Goal: Task Accomplishment & Management: Manage account settings

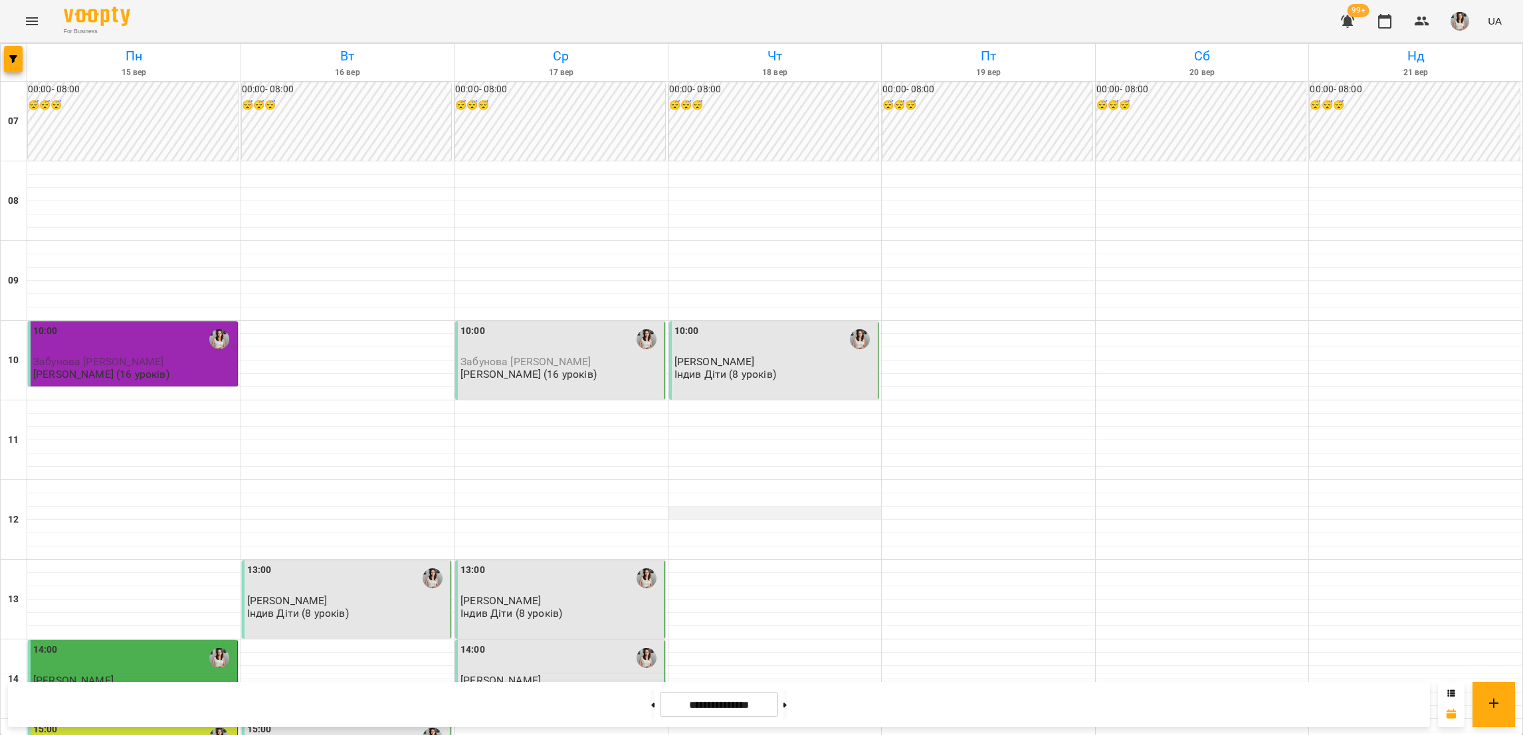
scroll to position [298, 0]
click at [728, 719] on div at bounding box center [774, 725] width 213 height 13
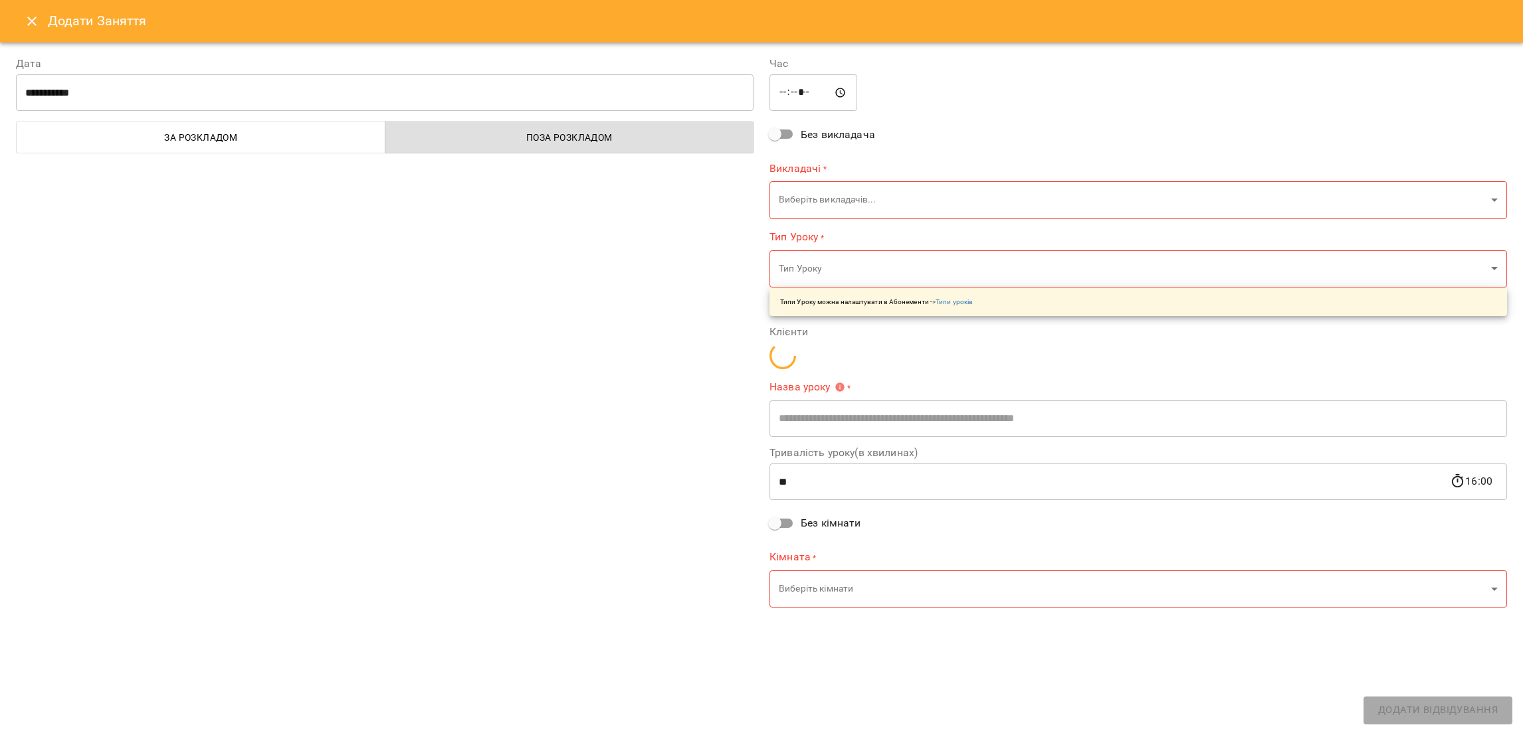
click at [860, 298] on p "Типи Уроку можна налаштувати в Абонементи -> Типи уроків" at bounding box center [876, 302] width 193 height 10
type input "**********"
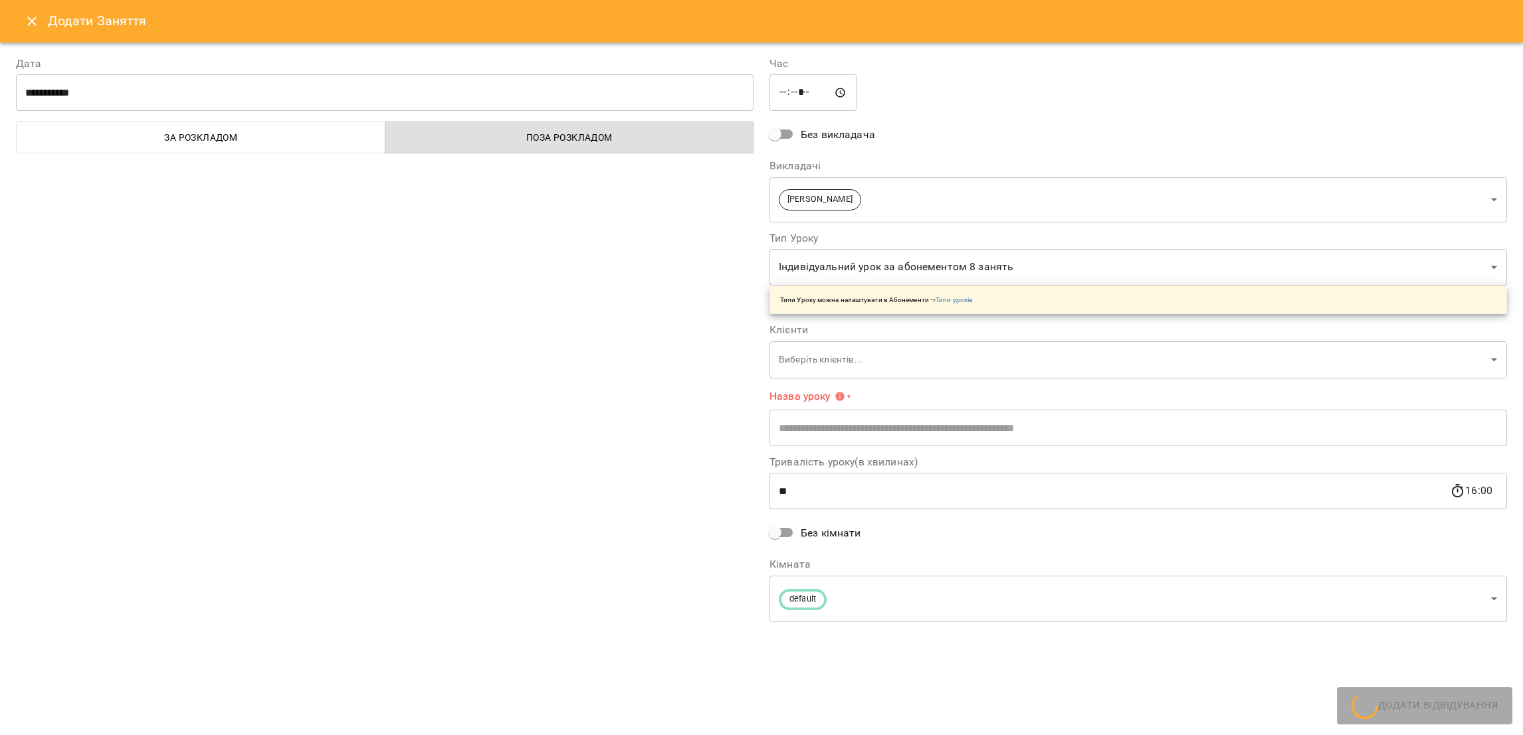
click at [856, 275] on body "For Business 99+ UA [DATE] [DATE] [DATE] [DATE] [DATE] [DATE] Нд [DATE] 08 09 1…" at bounding box center [761, 708] width 1523 height 1417
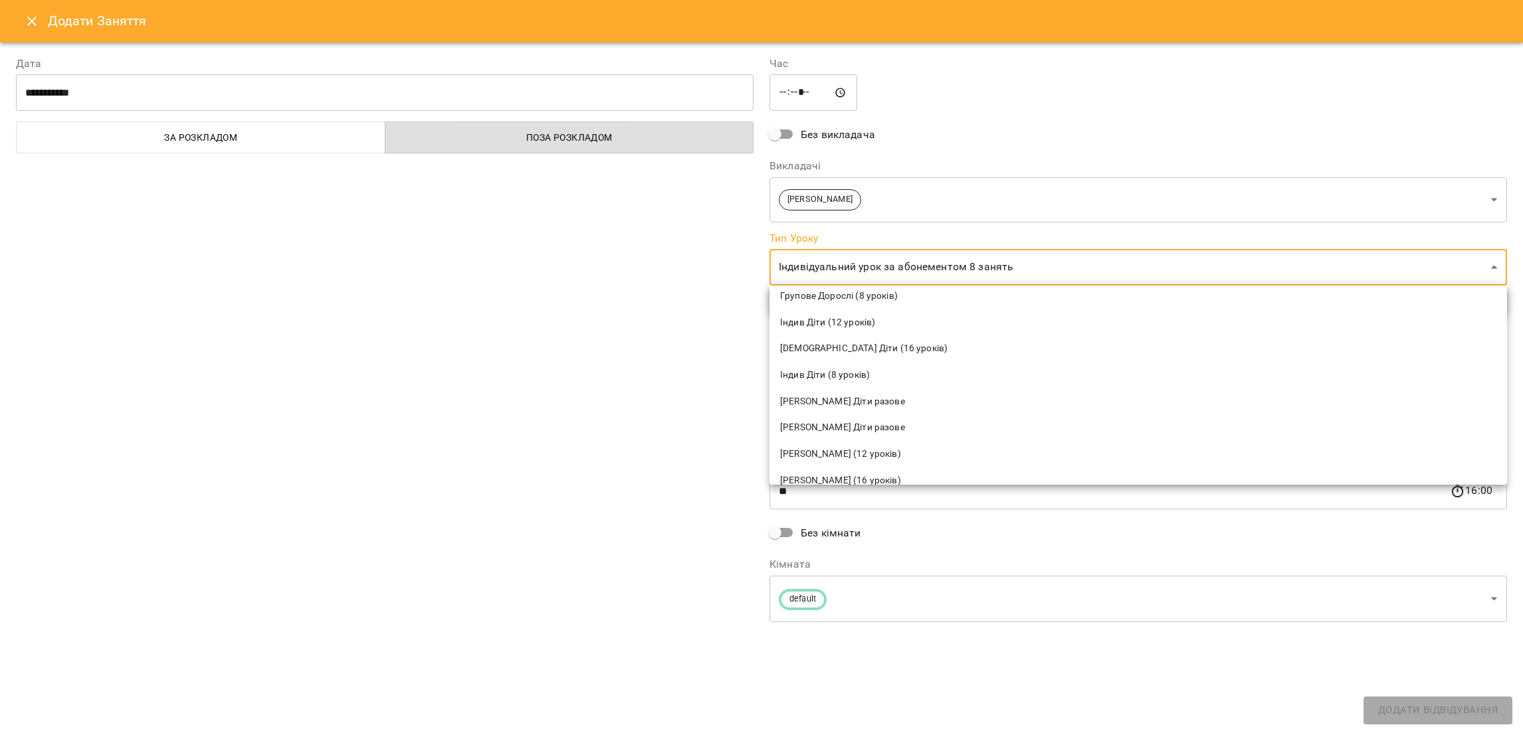
scroll to position [199, 0]
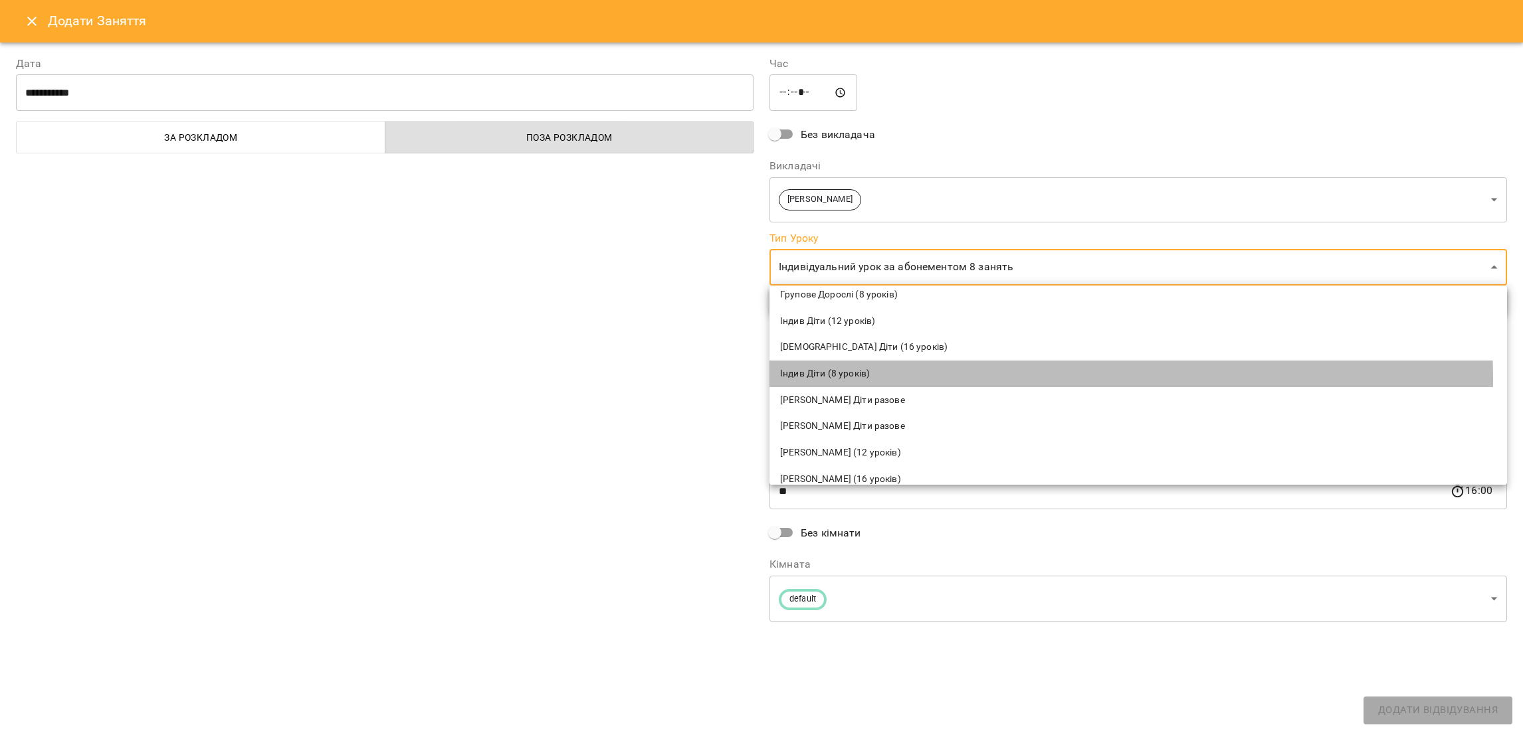
click at [914, 380] on li "Індив Діти (8 уроків)" at bounding box center [1137, 374] width 737 height 27
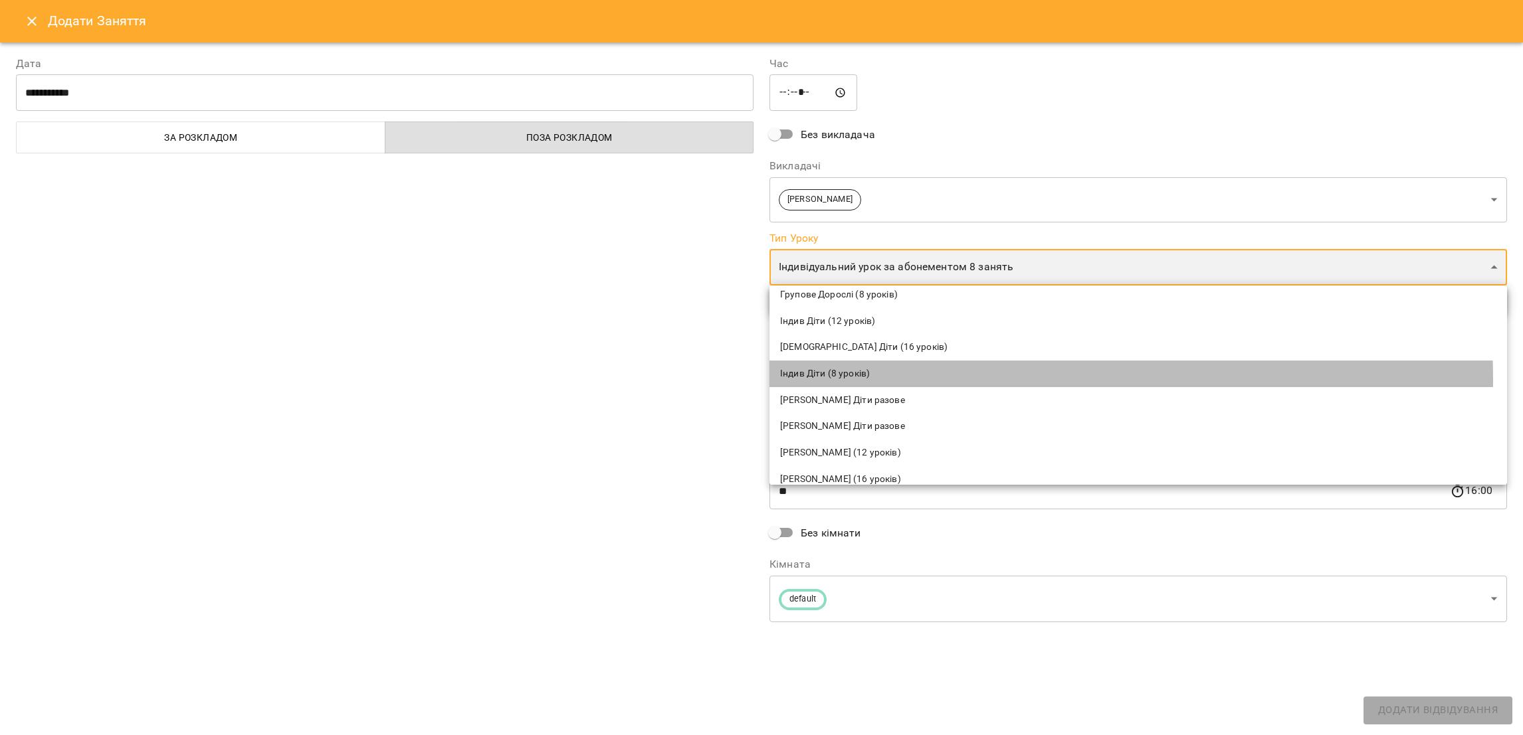
type input "**********"
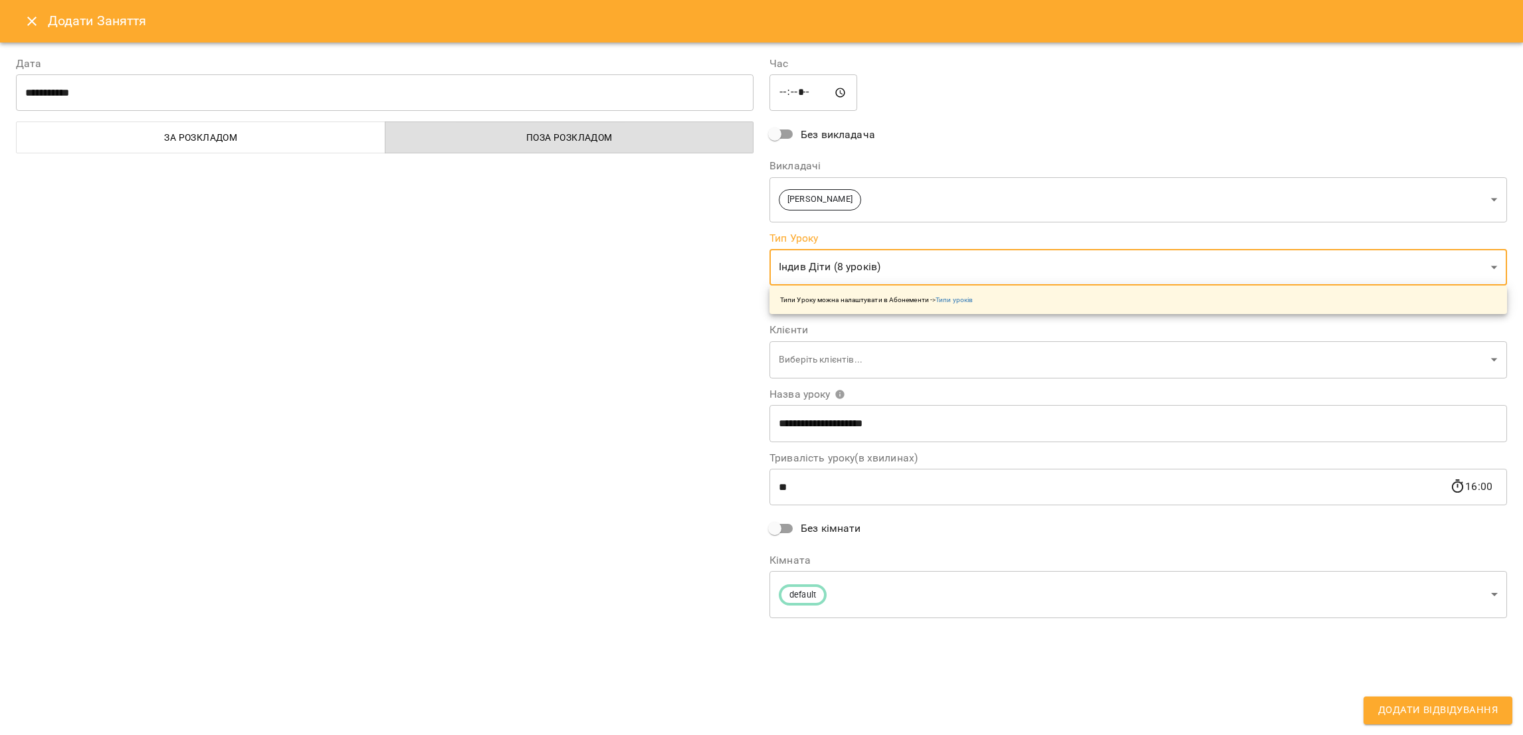
click at [827, 374] on body "For Business 99+ UA [DATE] [DATE] [DATE] [DATE] [DATE] [DATE] Нд [DATE] 08 09 1…" at bounding box center [761, 708] width 1523 height 1417
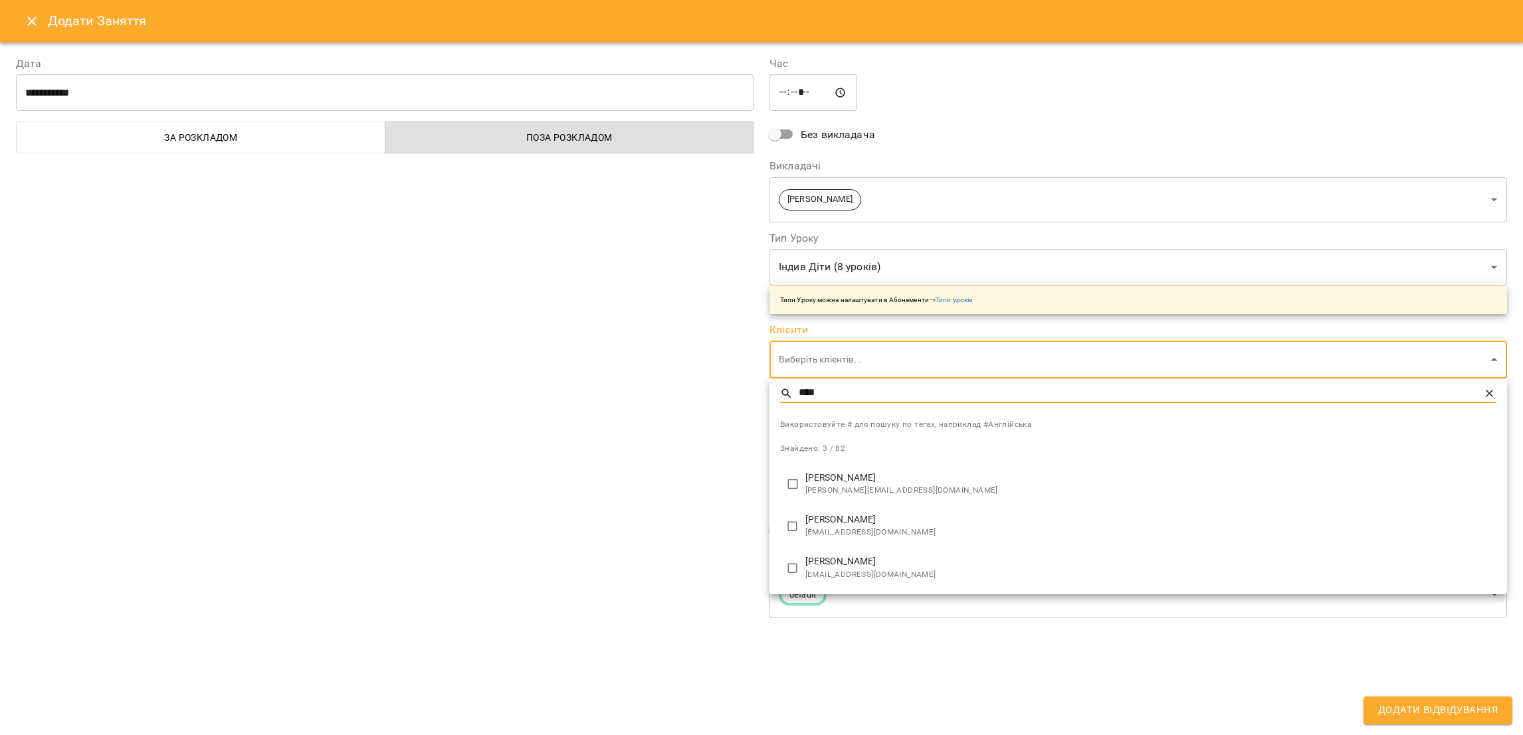
type input "****"
click at [887, 571] on span "[EMAIL_ADDRESS][DOMAIN_NAME]" at bounding box center [1150, 575] width 691 height 13
type input "**********"
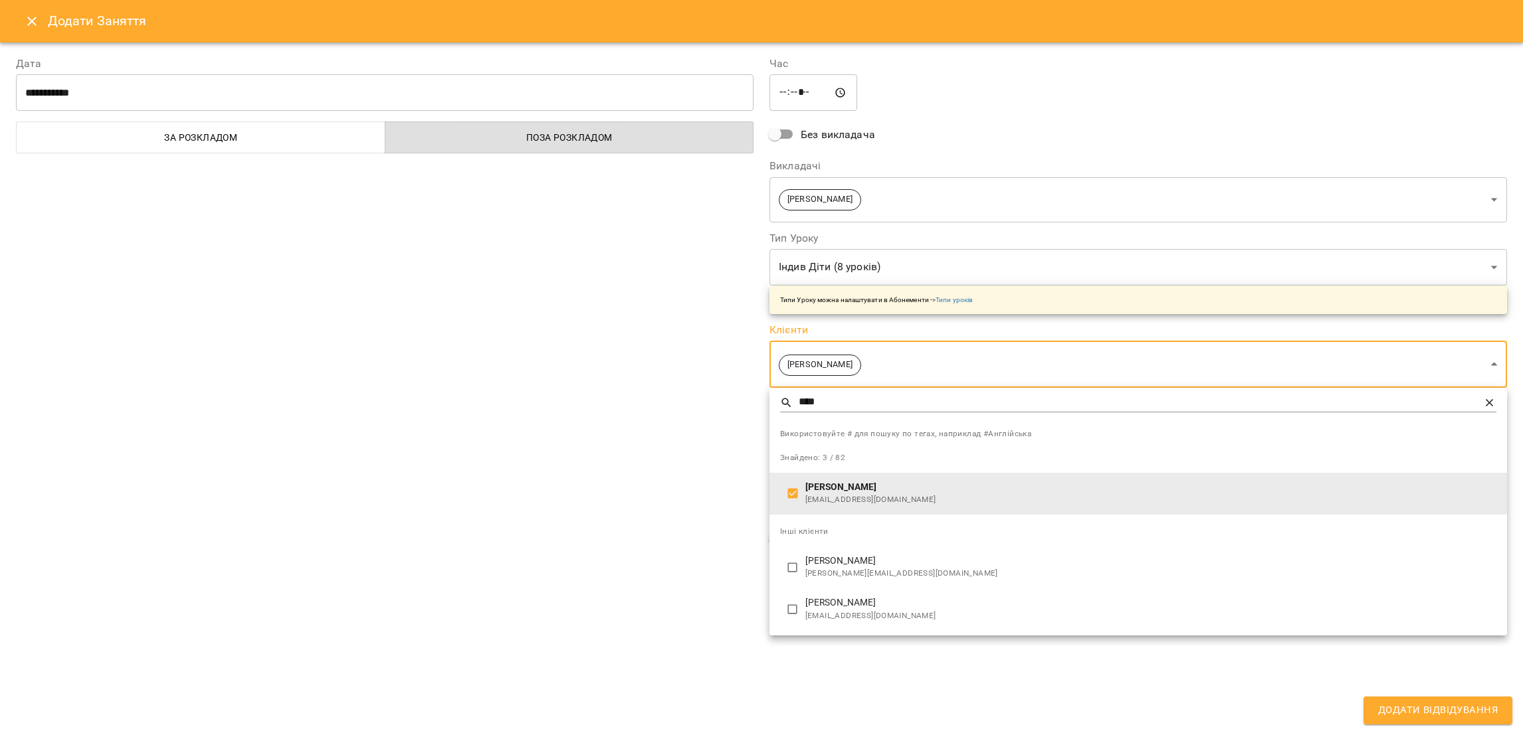
click at [668, 310] on div at bounding box center [761, 367] width 1523 height 735
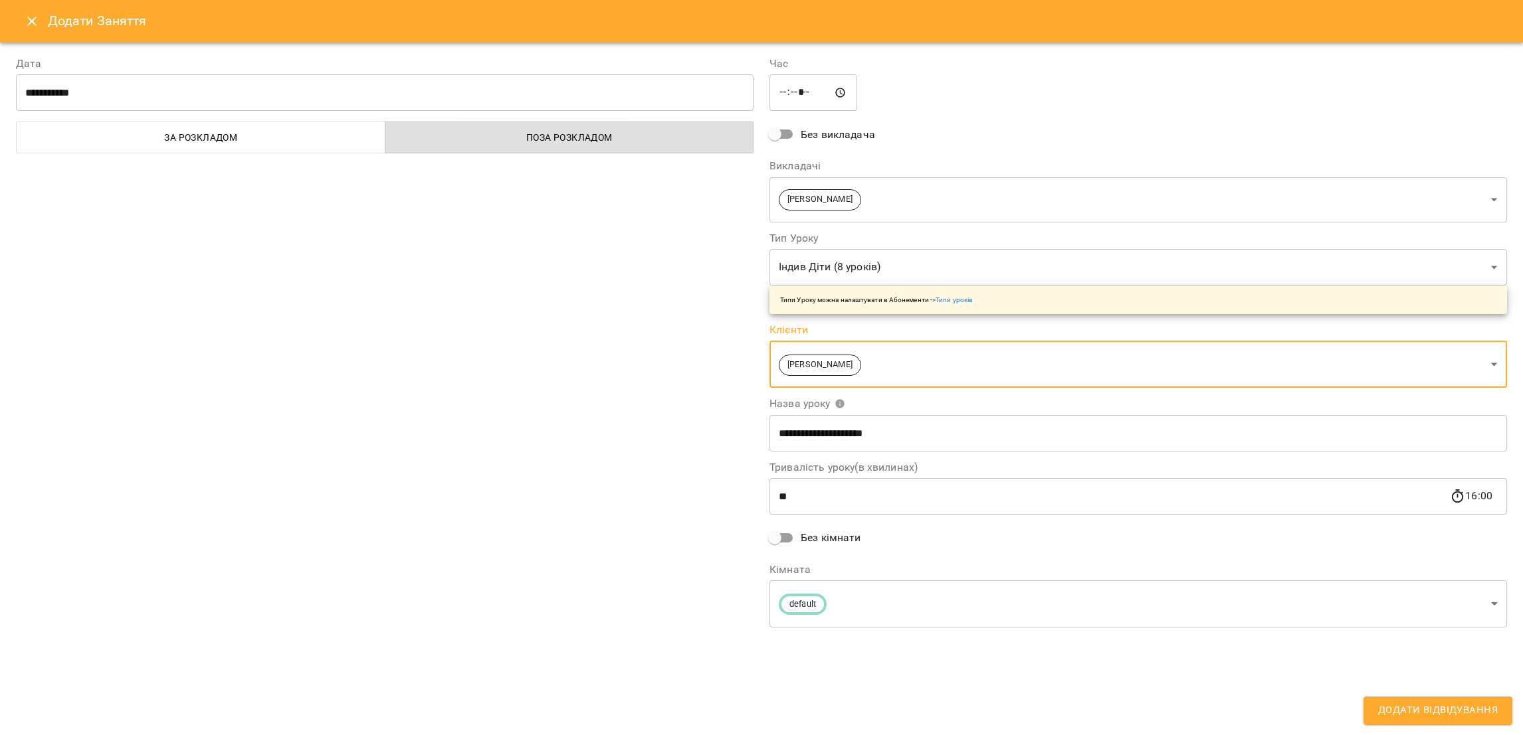
click at [29, 27] on icon "Close" at bounding box center [32, 21] width 16 height 16
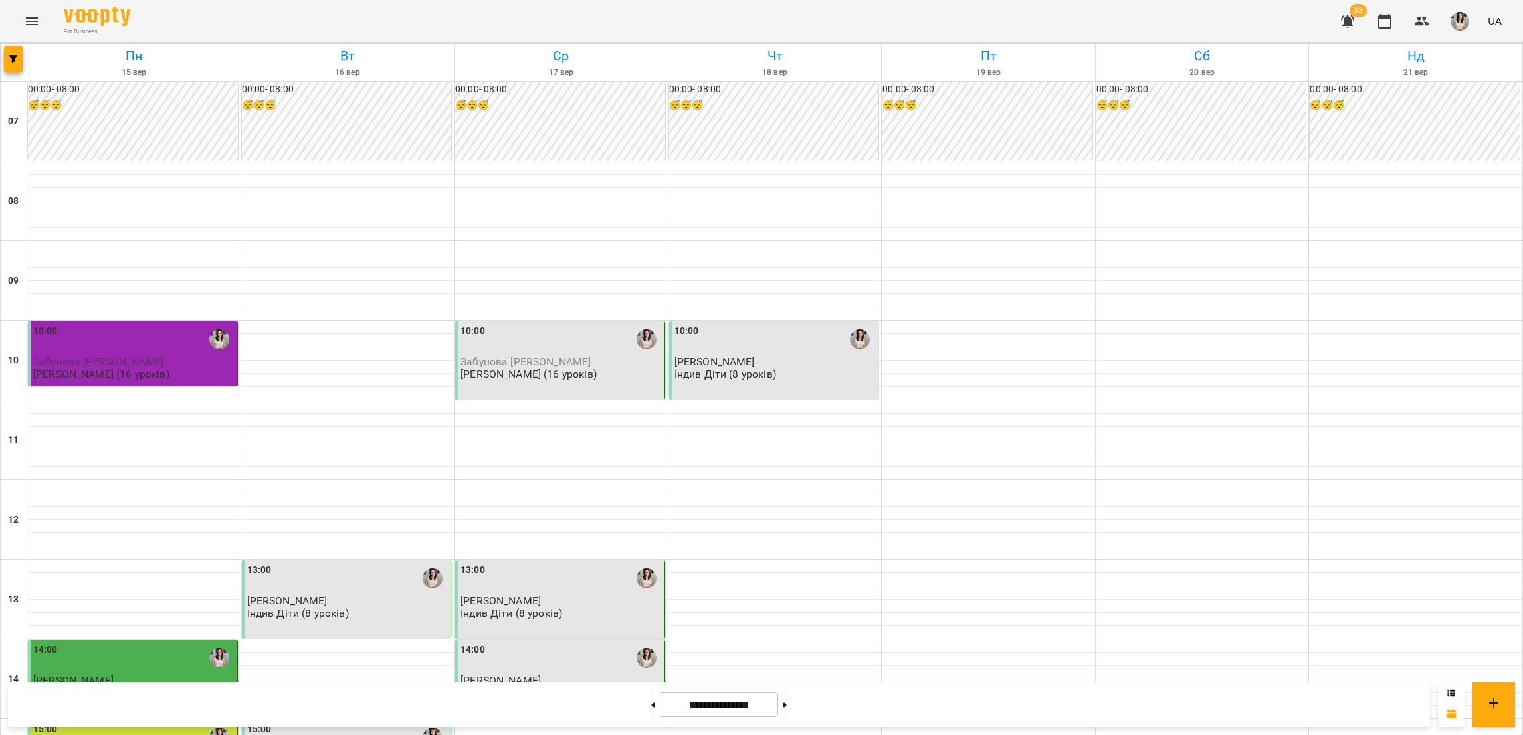
click at [29, 25] on icon "Menu" at bounding box center [32, 21] width 16 height 16
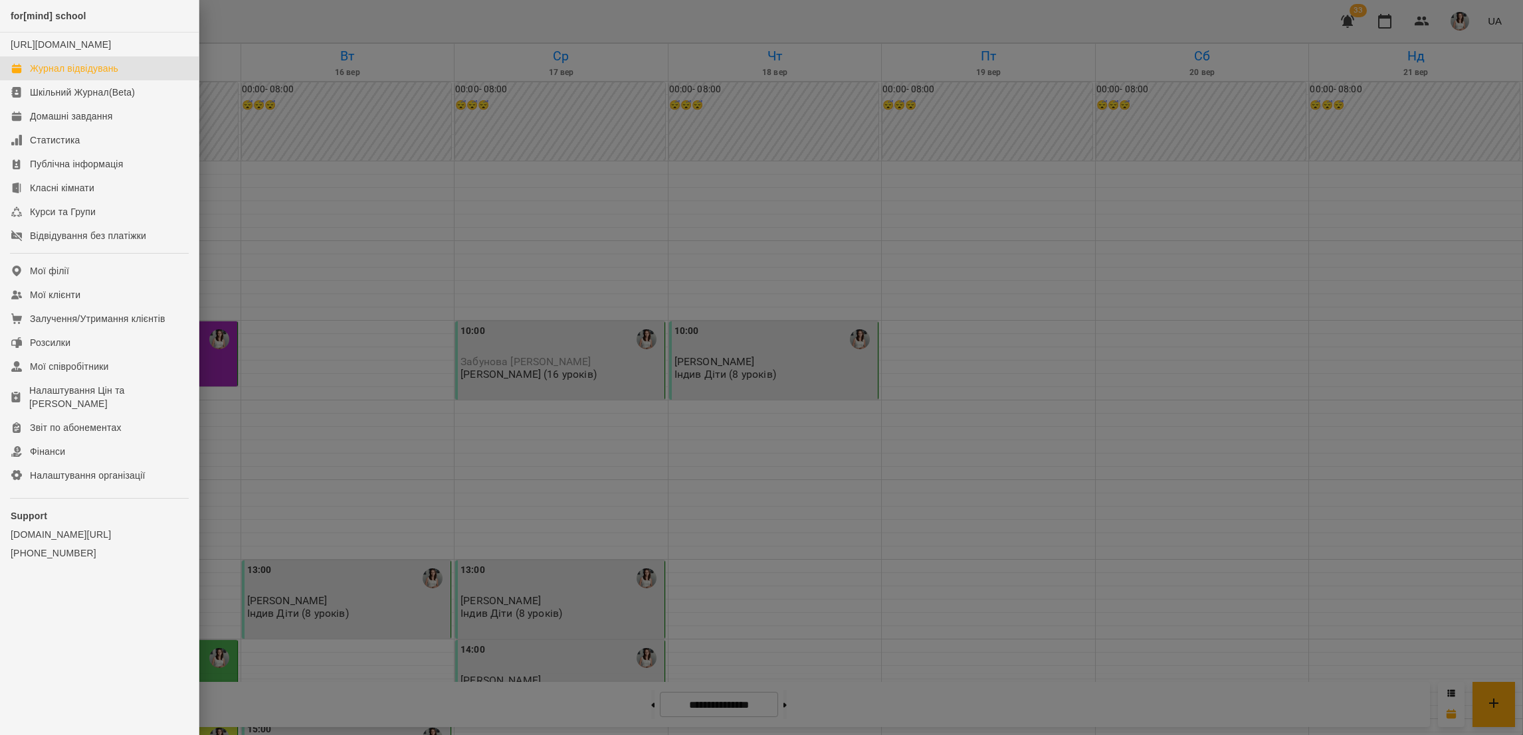
drag, startPoint x: 237, startPoint y: 9, endPoint x: 201, endPoint y: 25, distance: 39.5
click at [237, 9] on div at bounding box center [761, 367] width 1523 height 735
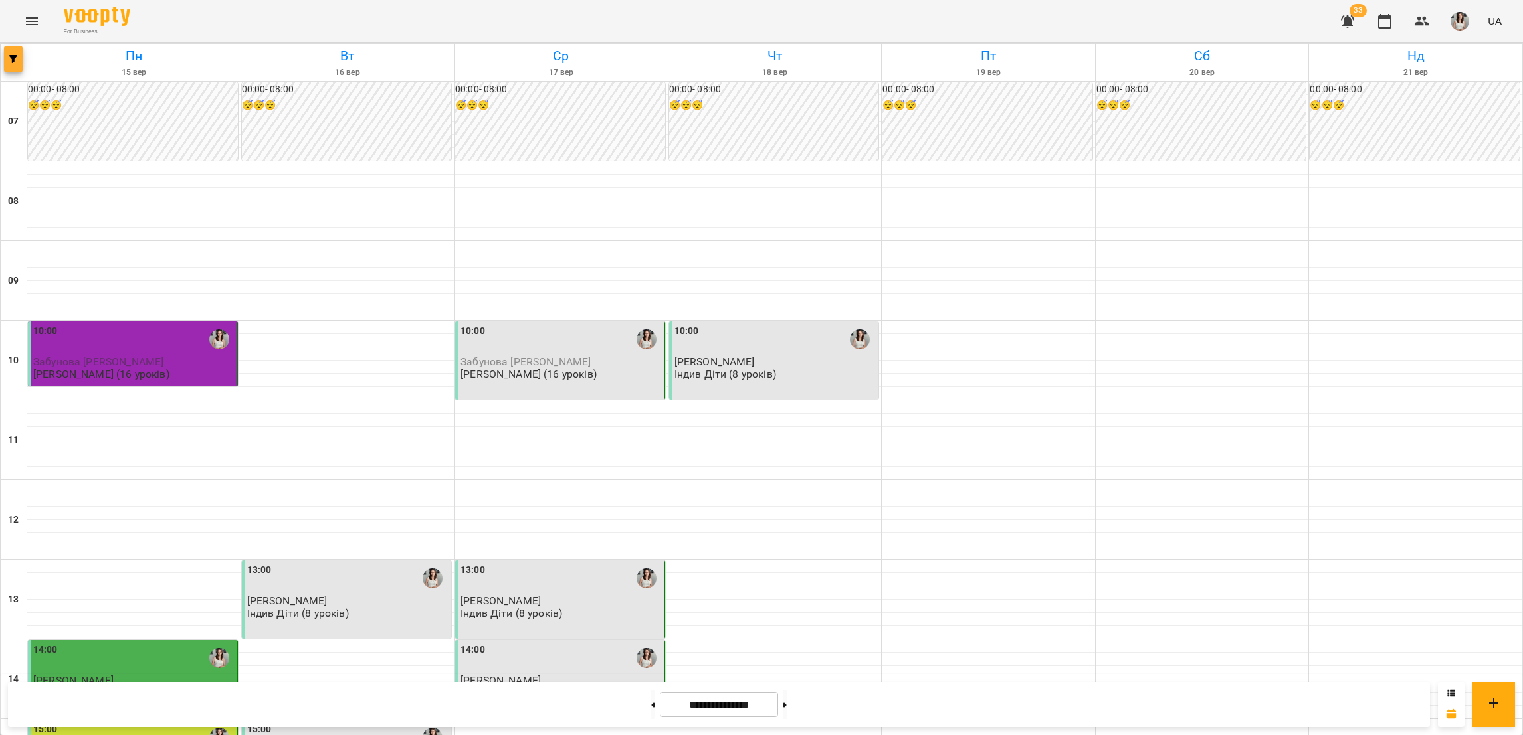
click at [4, 65] on button "button" at bounding box center [13, 59] width 19 height 27
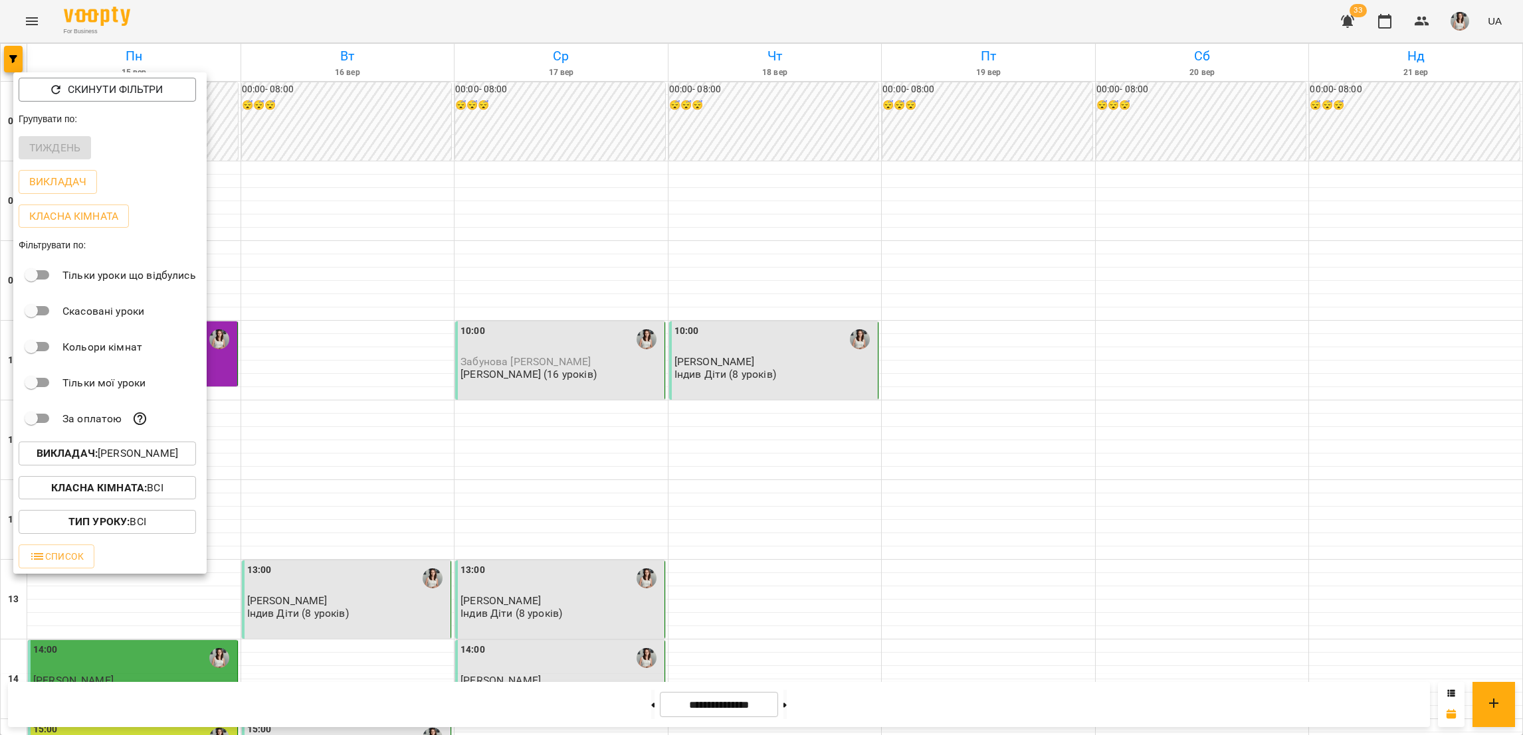
click at [141, 454] on p "Викладач : [PERSON_NAME]" at bounding box center [108, 454] width 142 height 16
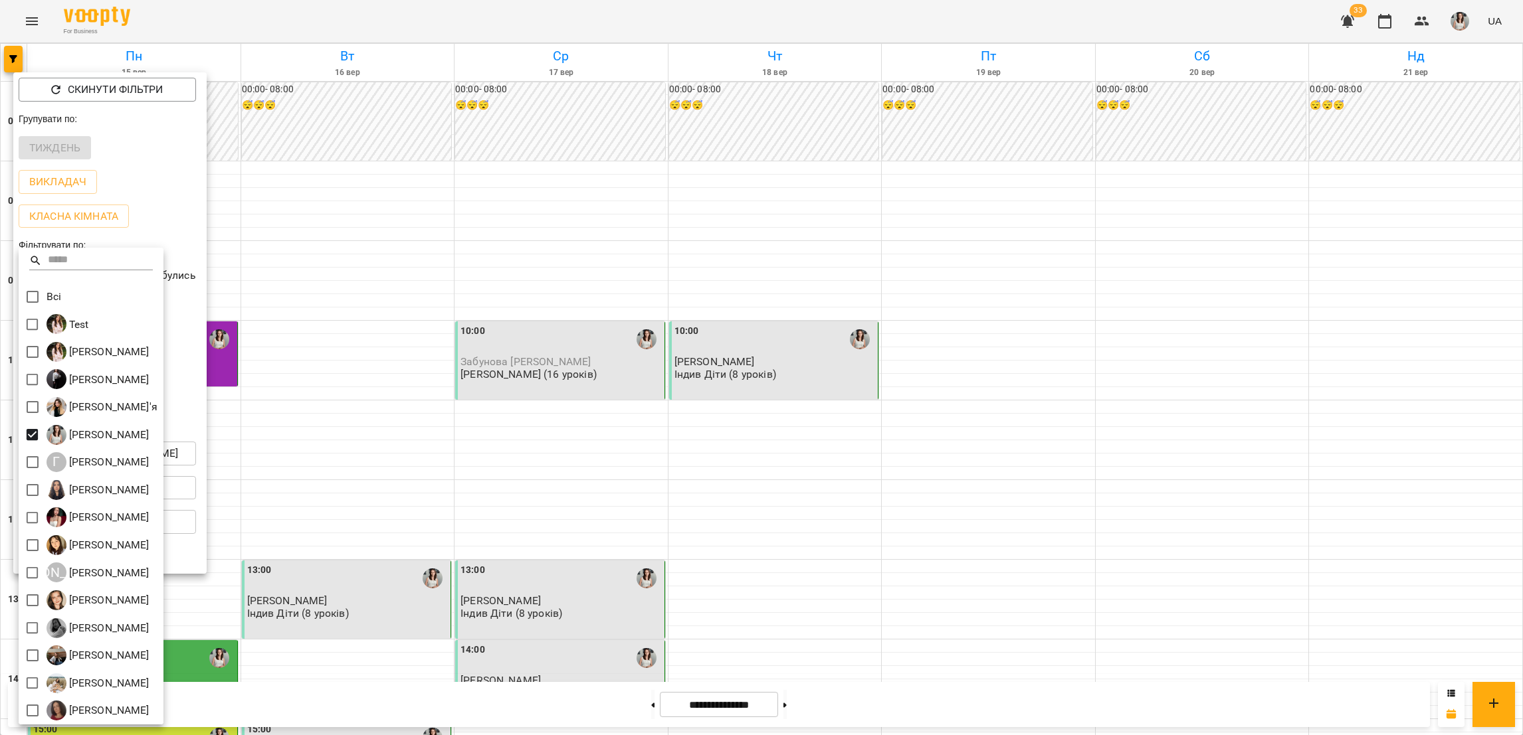
scroll to position [3, 0]
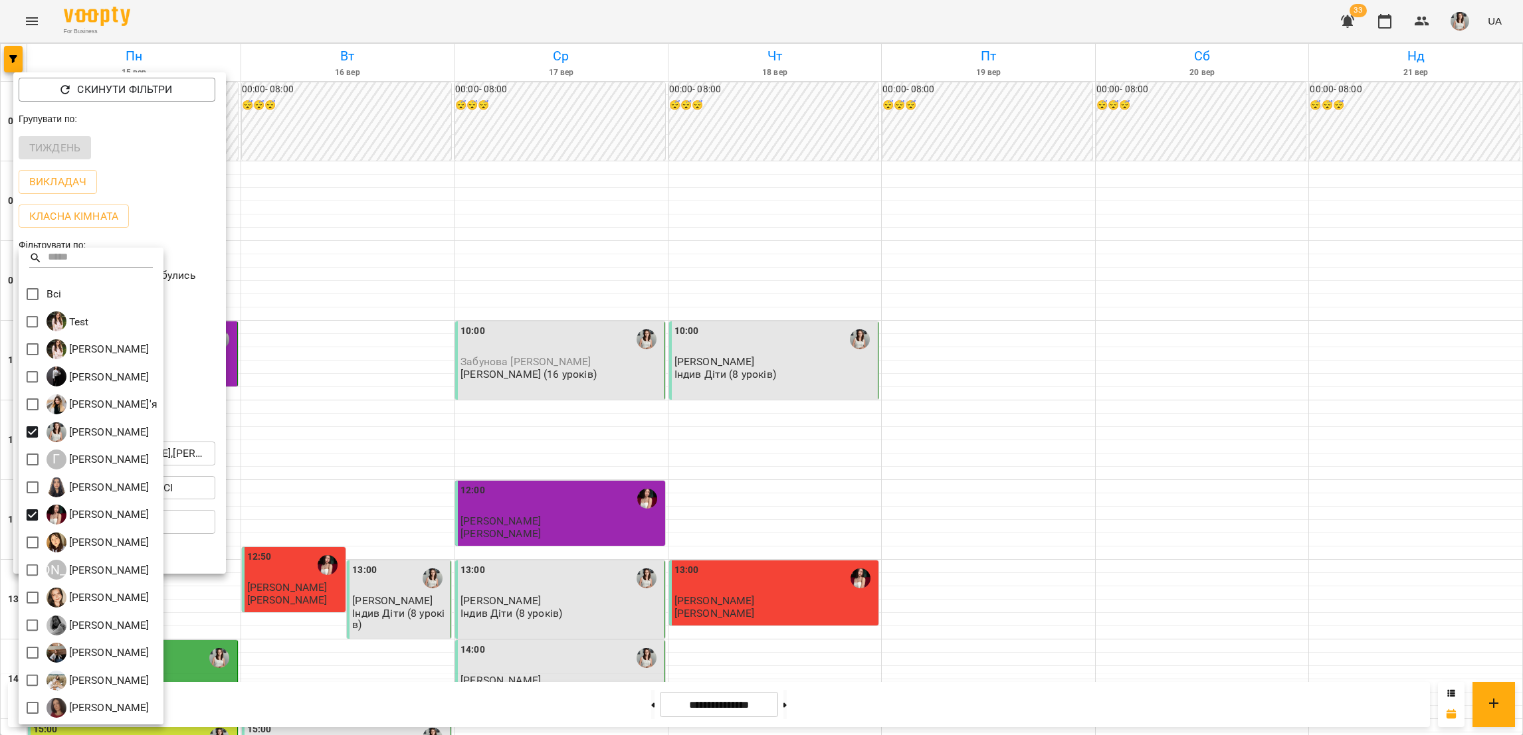
click at [721, 279] on div at bounding box center [761, 367] width 1523 height 735
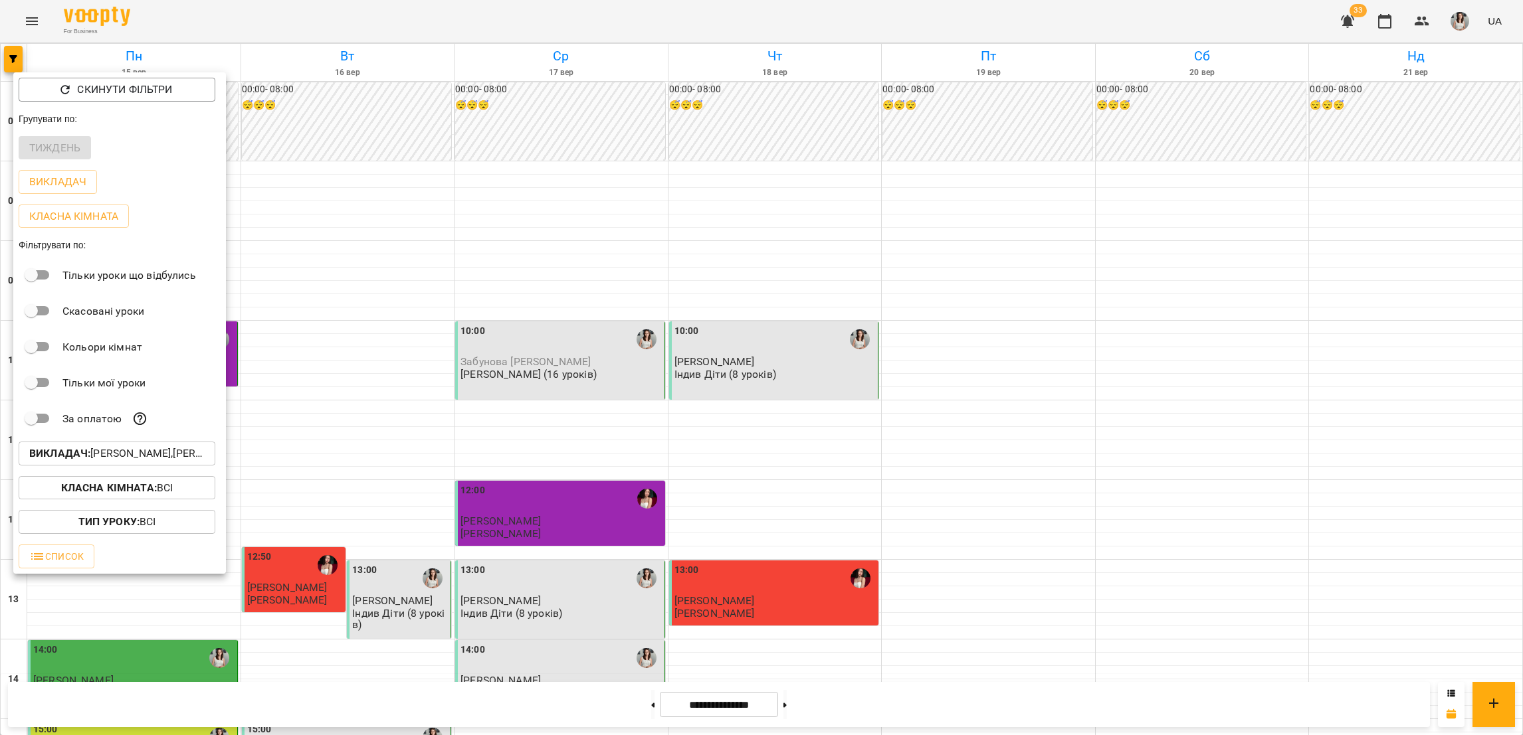
click at [736, 284] on div at bounding box center [761, 367] width 1523 height 735
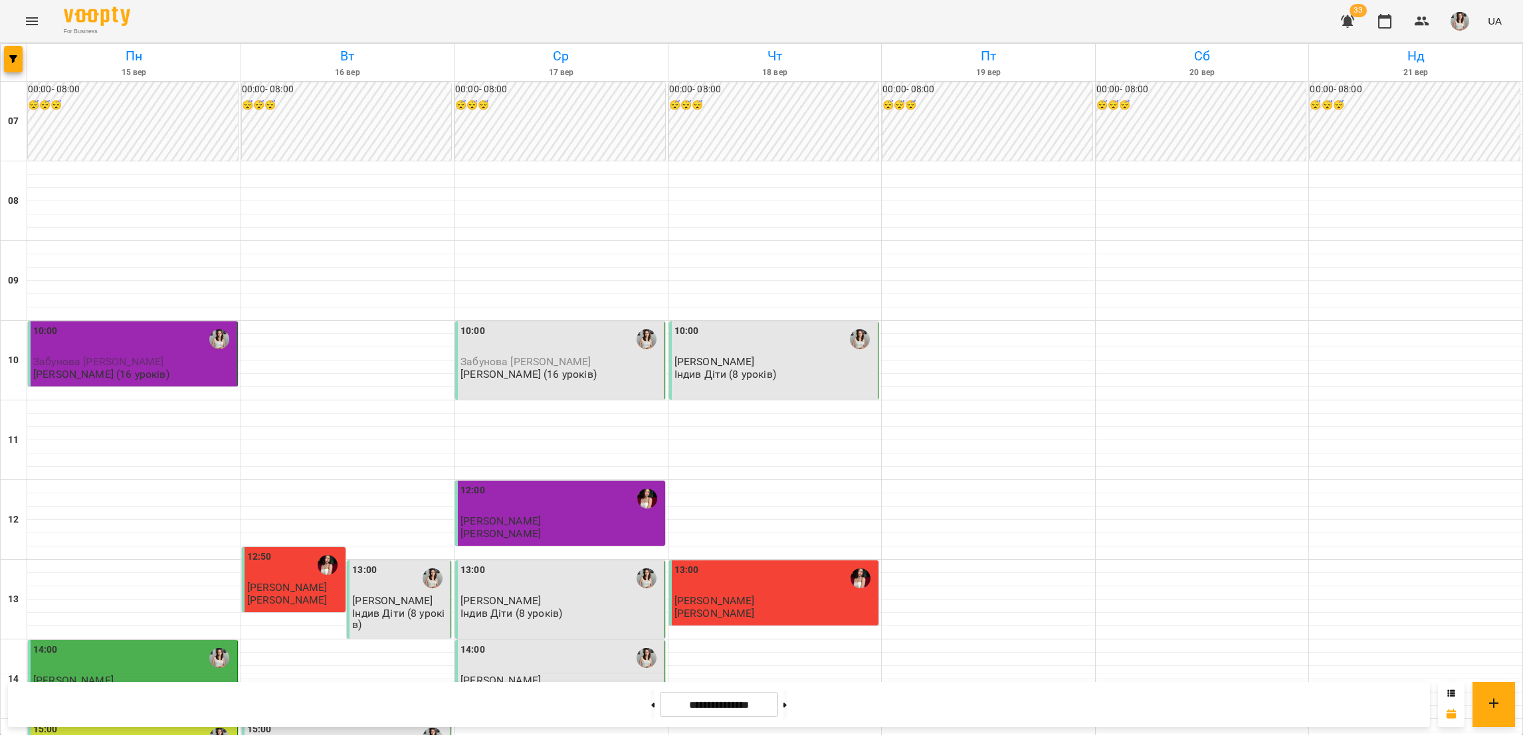
click at [742, 563] on div "13:00" at bounding box center [775, 578] width 202 height 31
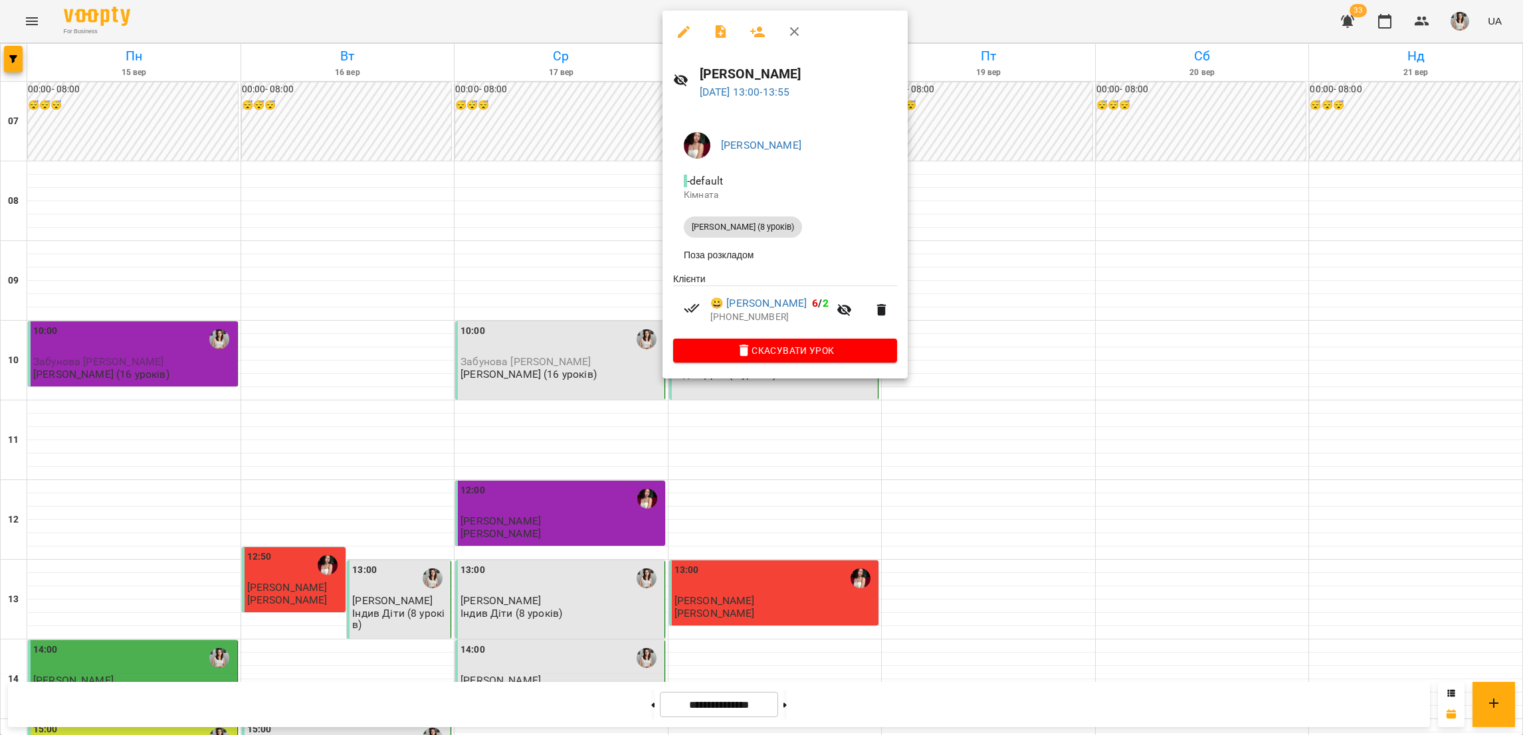
click at [298, 282] on div at bounding box center [761, 367] width 1523 height 735
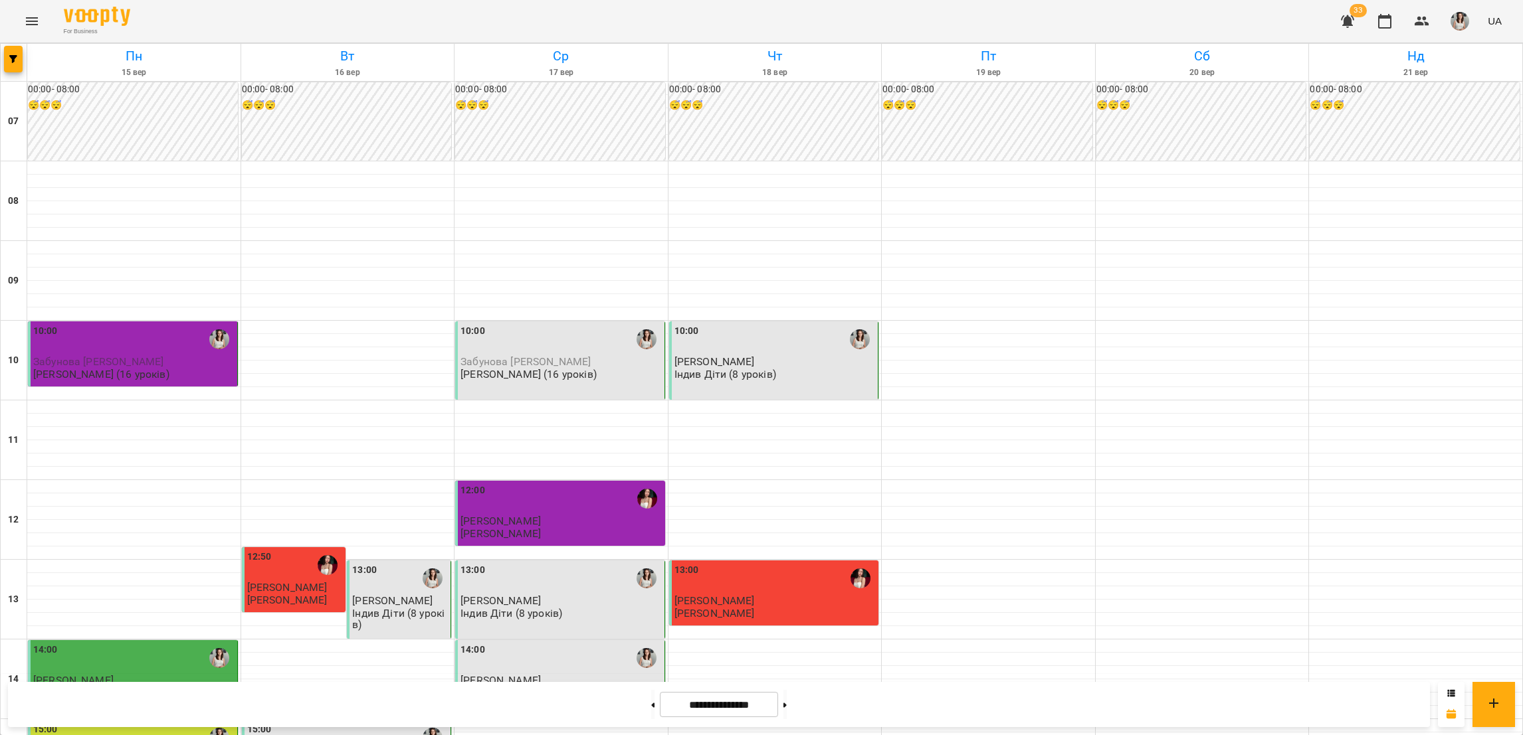
click at [289, 550] on div "12:50" at bounding box center [295, 565] width 96 height 31
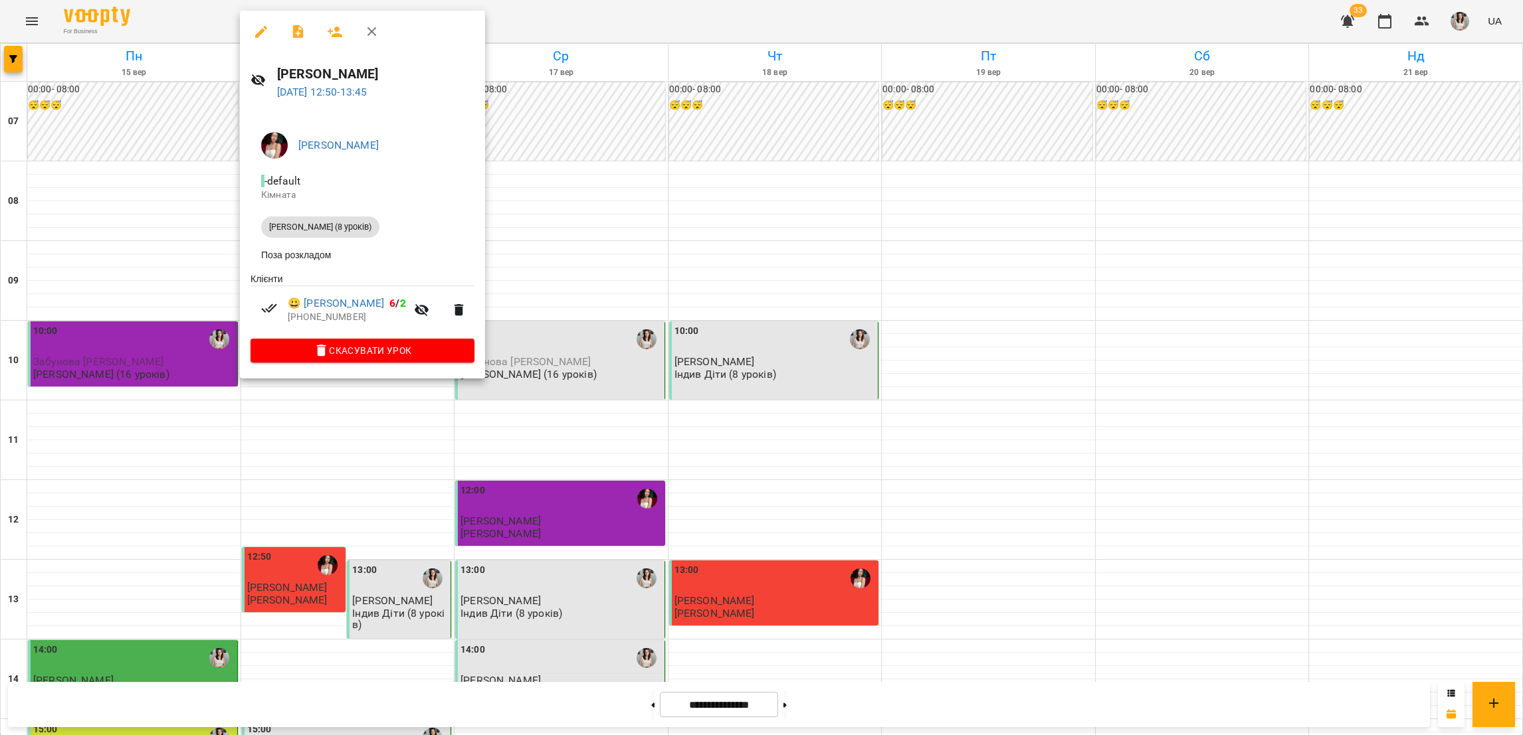
click at [25, 54] on div at bounding box center [761, 367] width 1523 height 735
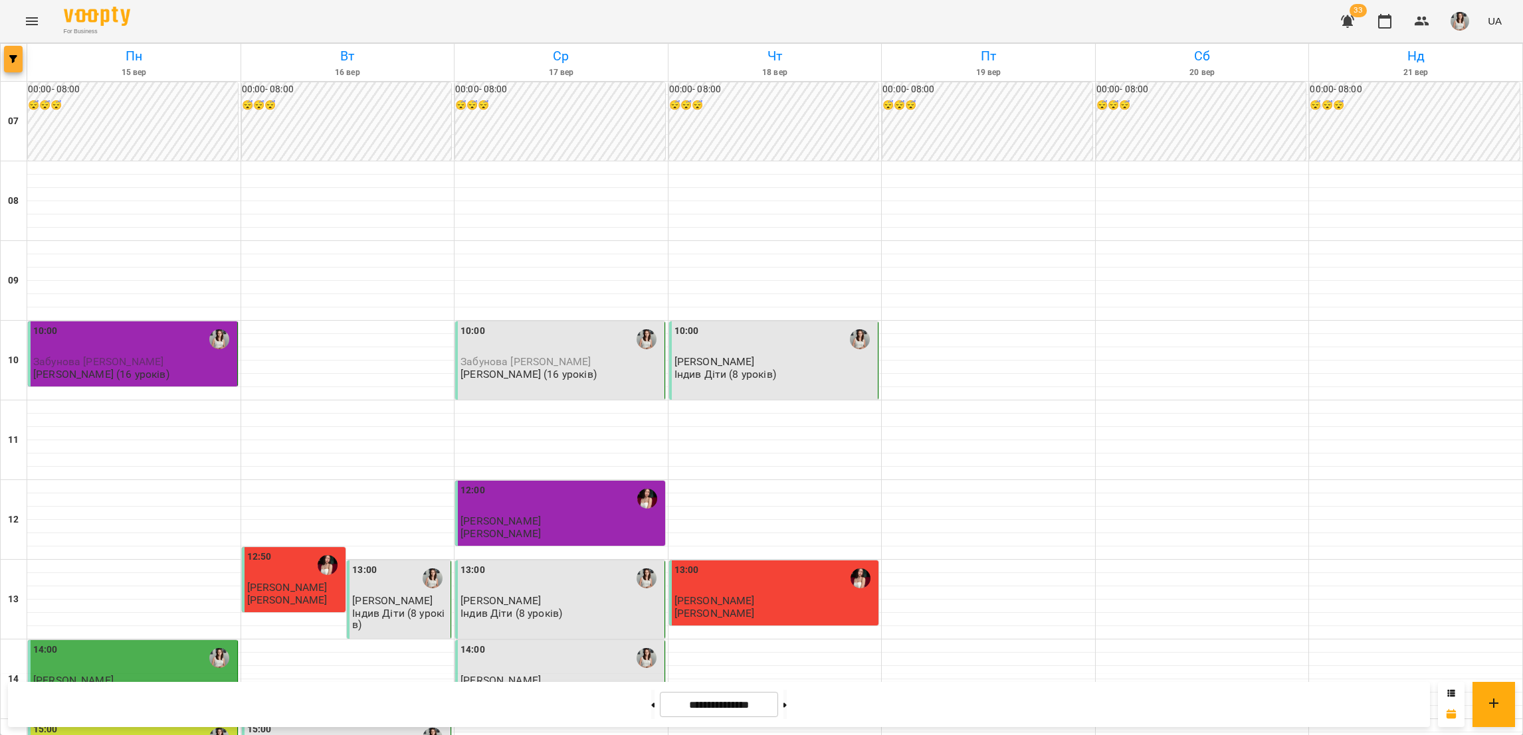
click at [13, 57] on icon "button" at bounding box center [13, 59] width 8 height 8
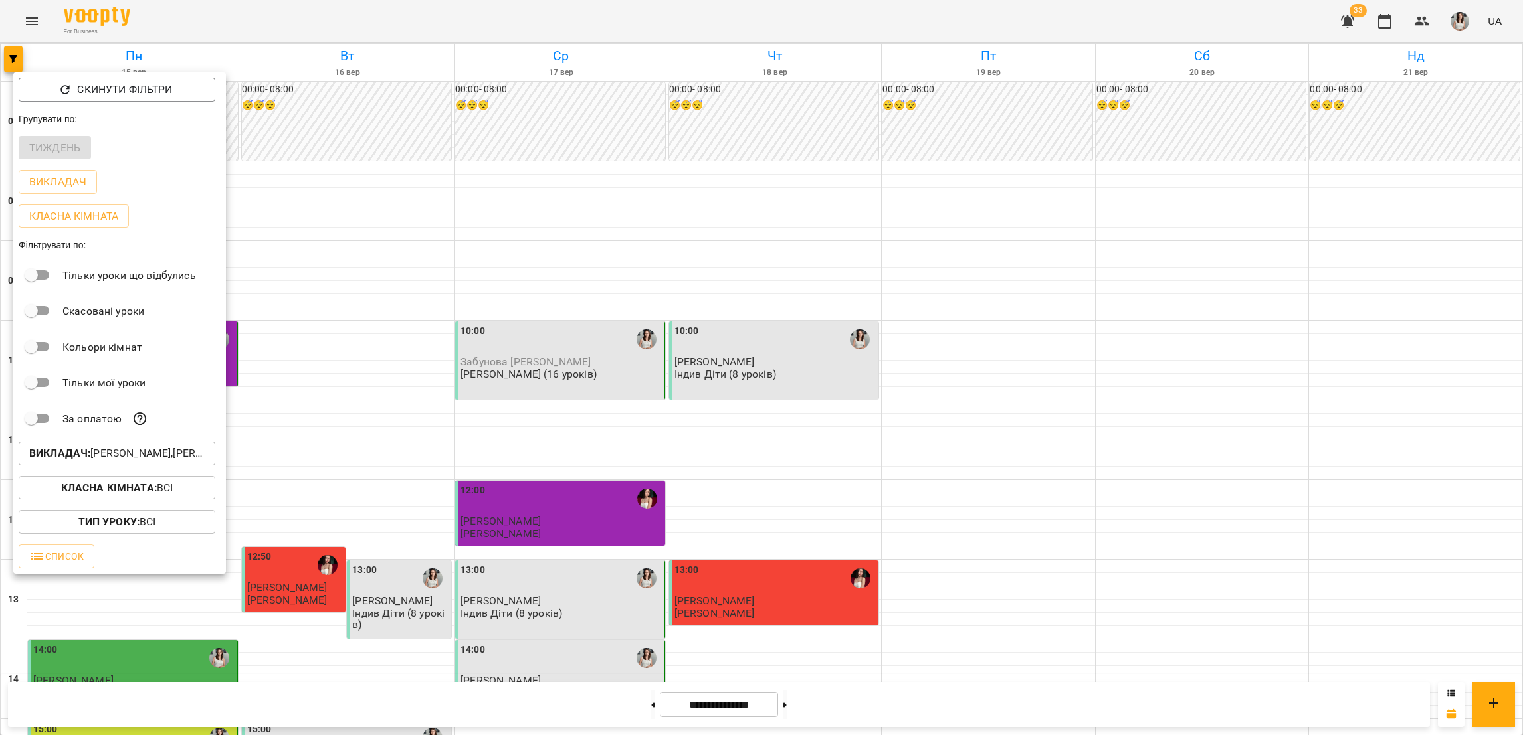
click at [145, 488] on b "Класна кімната :" at bounding box center [109, 488] width 96 height 13
click at [110, 459] on div at bounding box center [761, 367] width 1523 height 735
click at [110, 459] on p "Викладач : [PERSON_NAME],[PERSON_NAME]" at bounding box center [116, 454] width 175 height 16
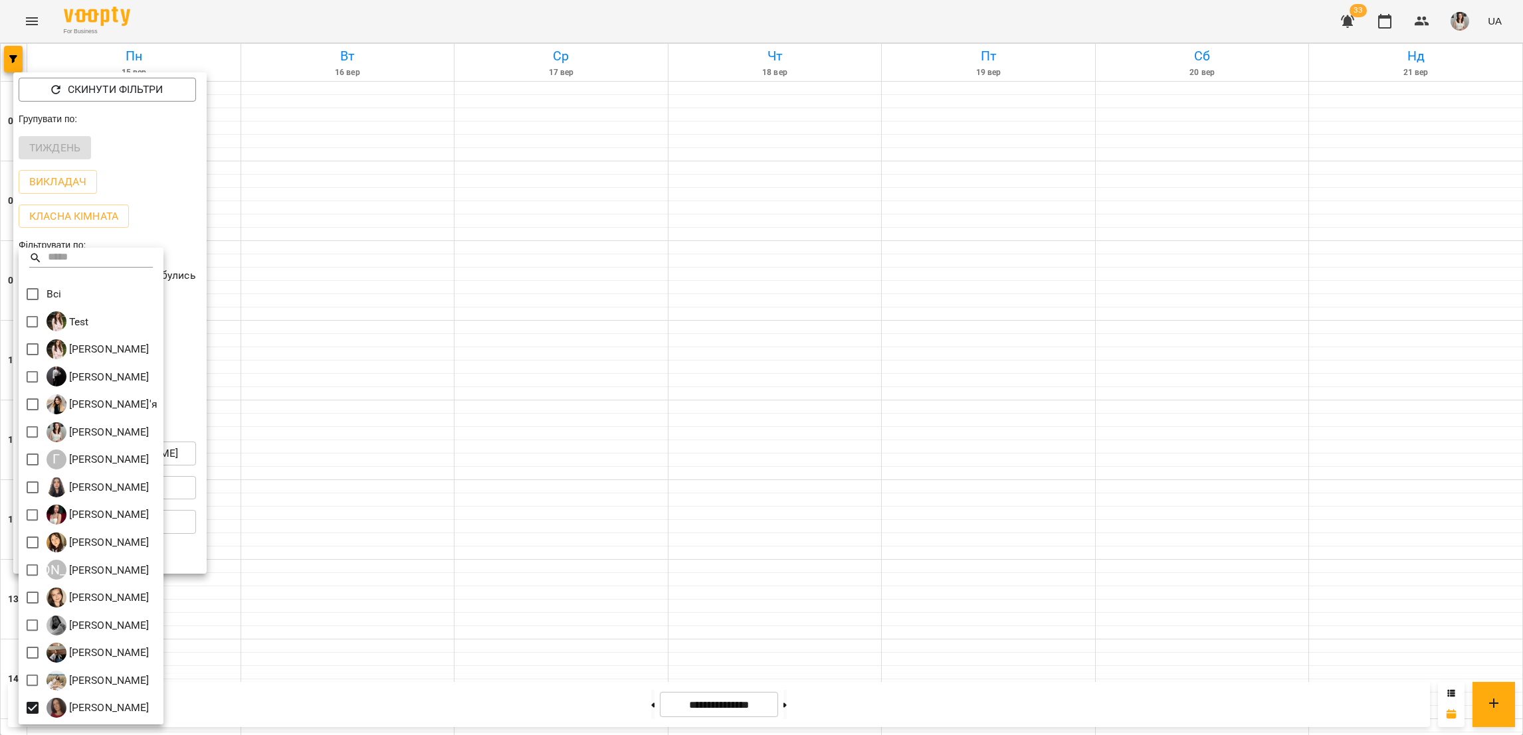
click at [456, 17] on div at bounding box center [761, 367] width 1523 height 735
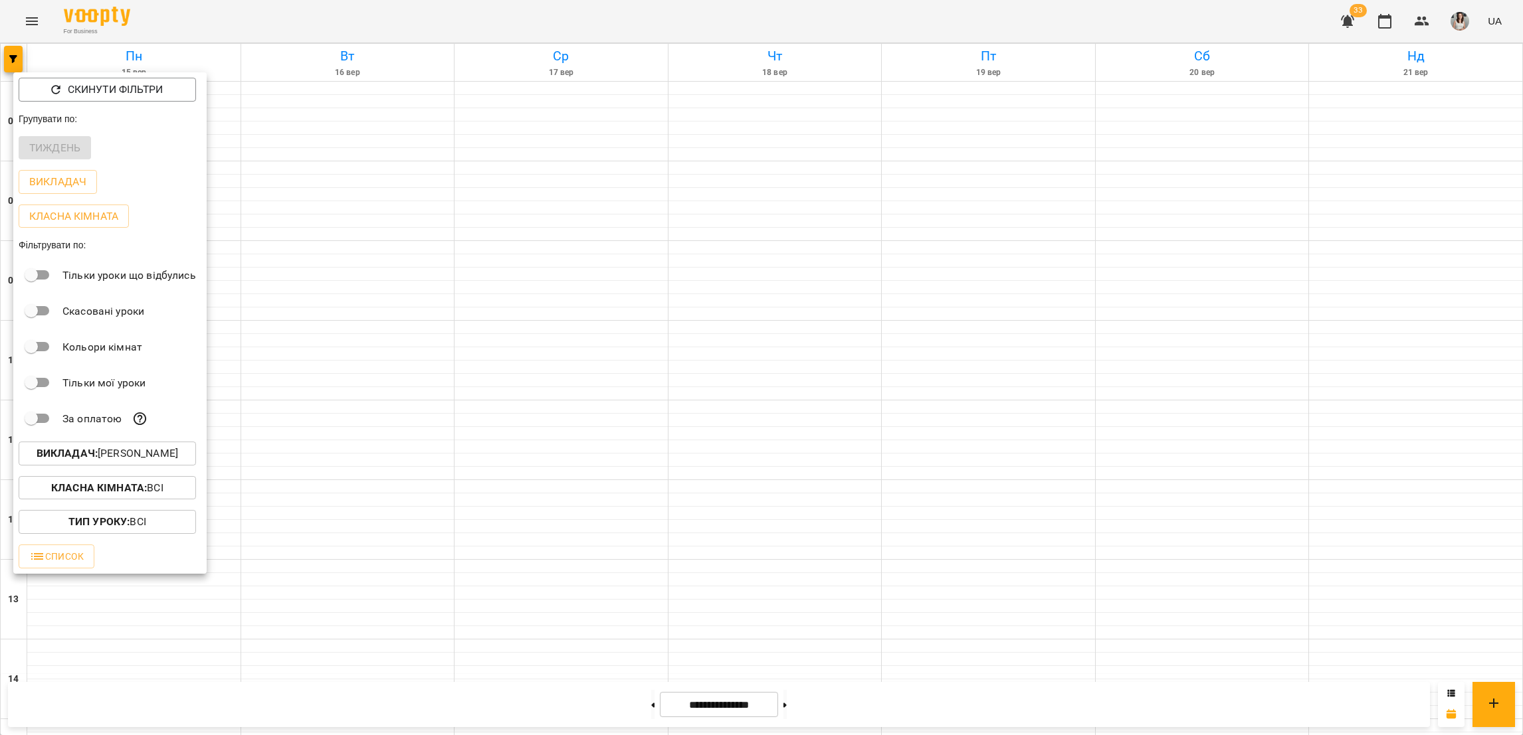
click at [177, 11] on div at bounding box center [761, 367] width 1523 height 735
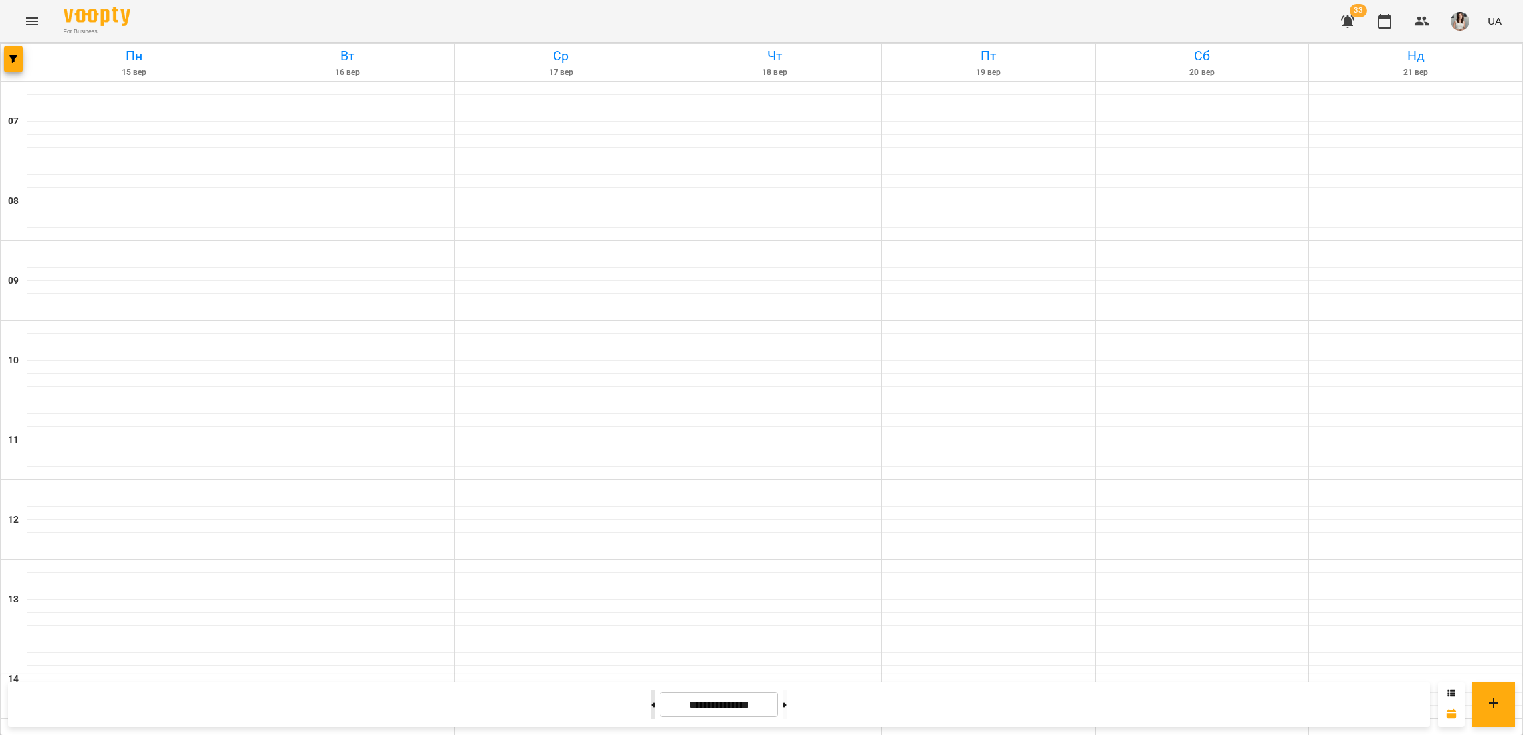
click at [651, 708] on button at bounding box center [652, 704] width 3 height 29
click at [787, 706] on icon at bounding box center [784, 705] width 3 height 5
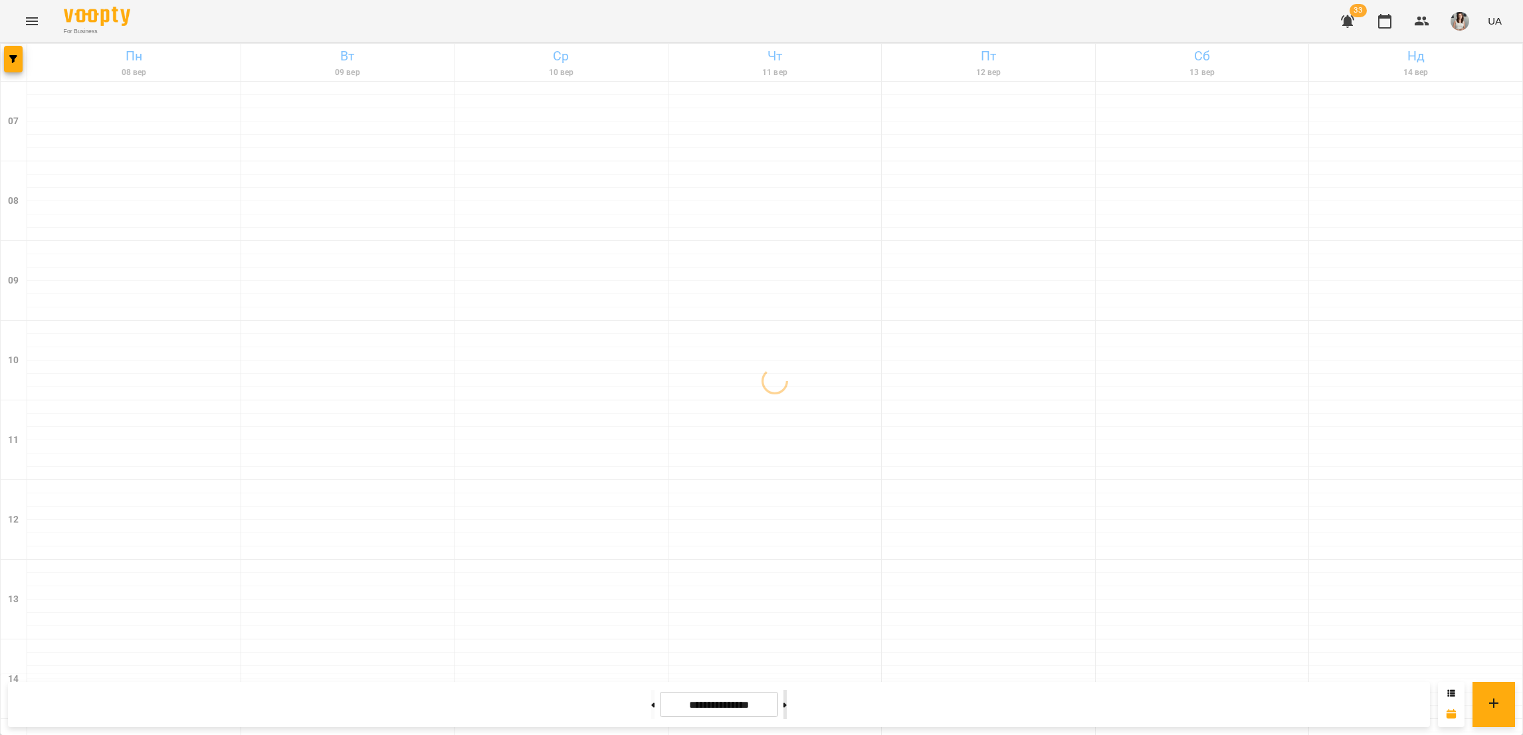
click at [787, 705] on icon at bounding box center [784, 705] width 3 height 5
type input "**********"
click at [10, 61] on icon "button" at bounding box center [13, 59] width 8 height 8
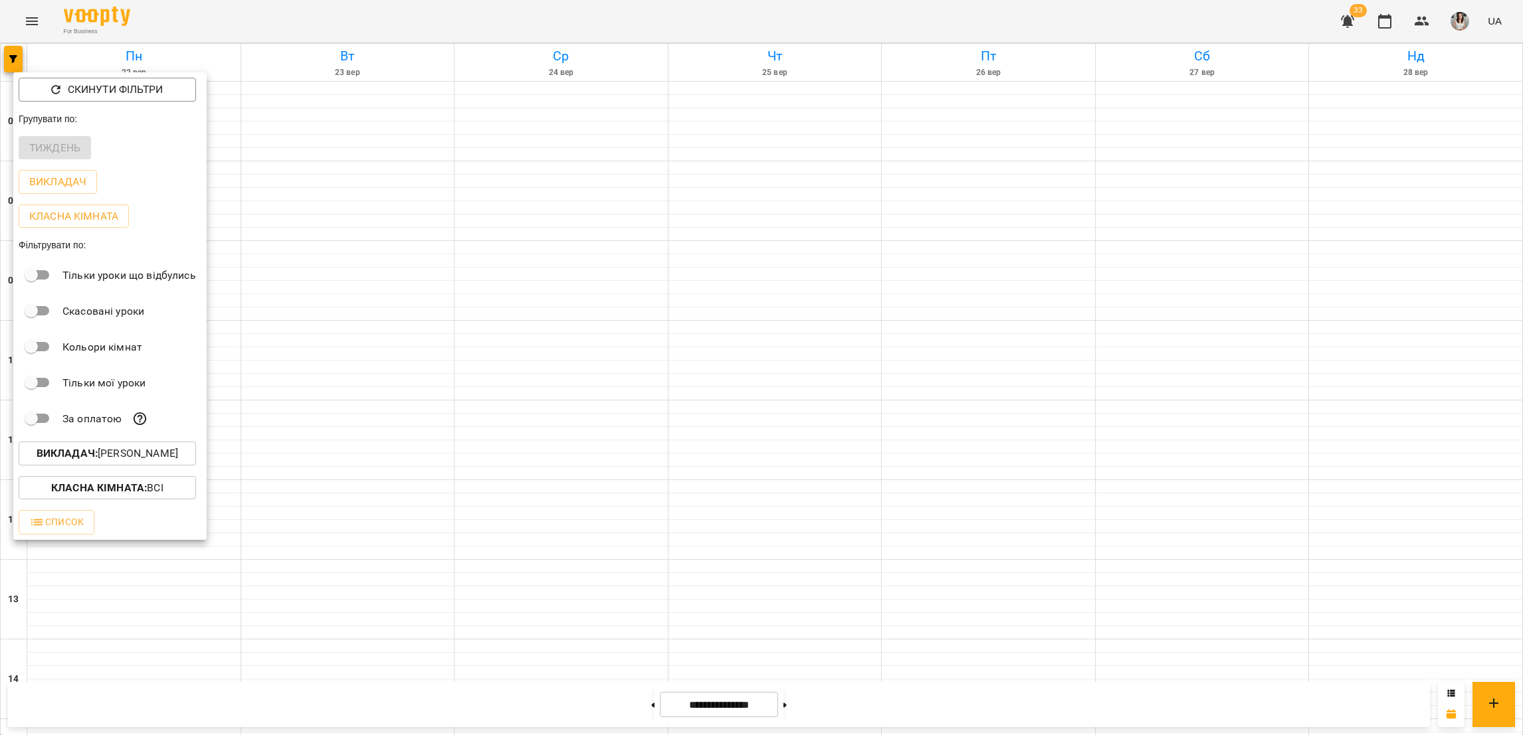
click at [111, 453] on p "Викладач : [PERSON_NAME]" at bounding box center [108, 454] width 142 height 16
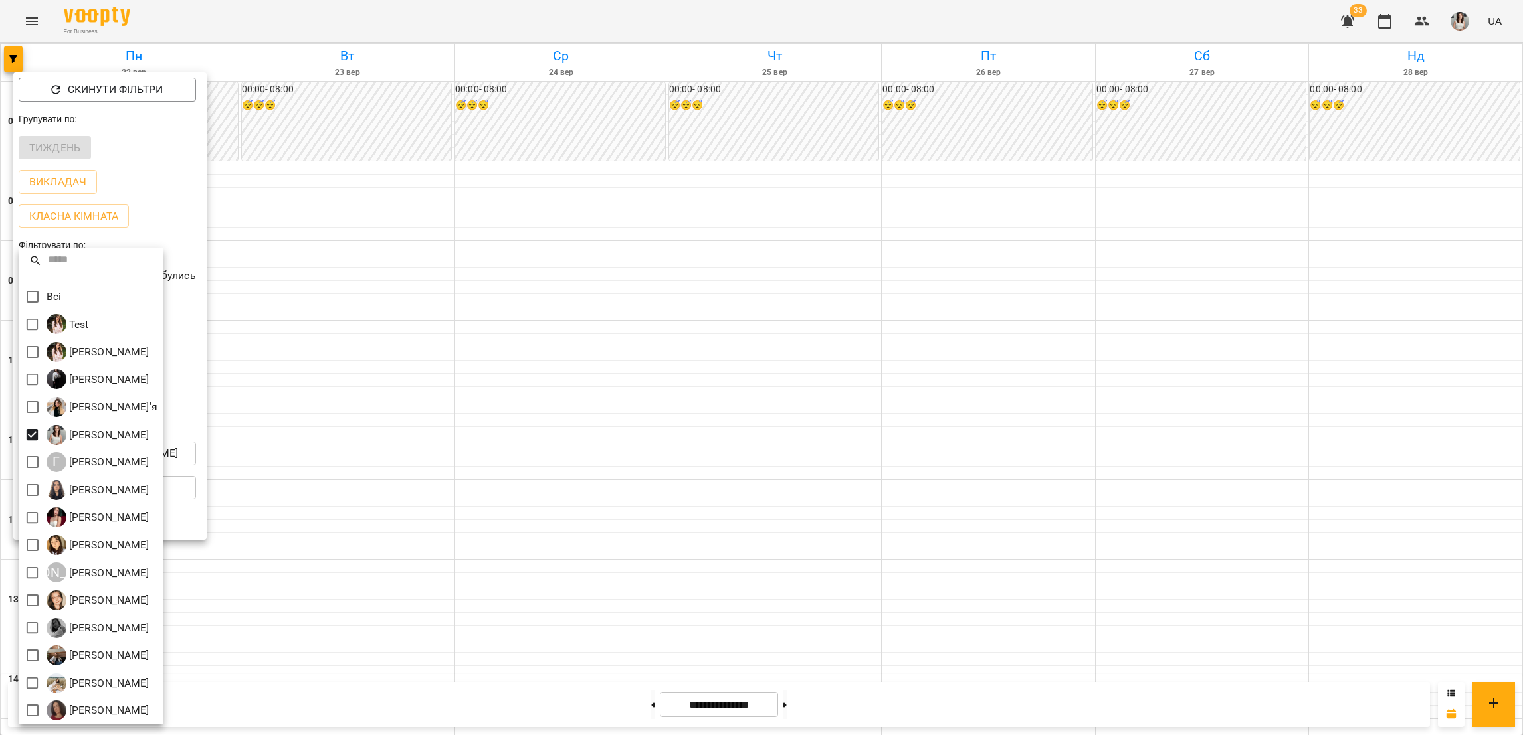
click at [25, 15] on div at bounding box center [761, 367] width 1523 height 735
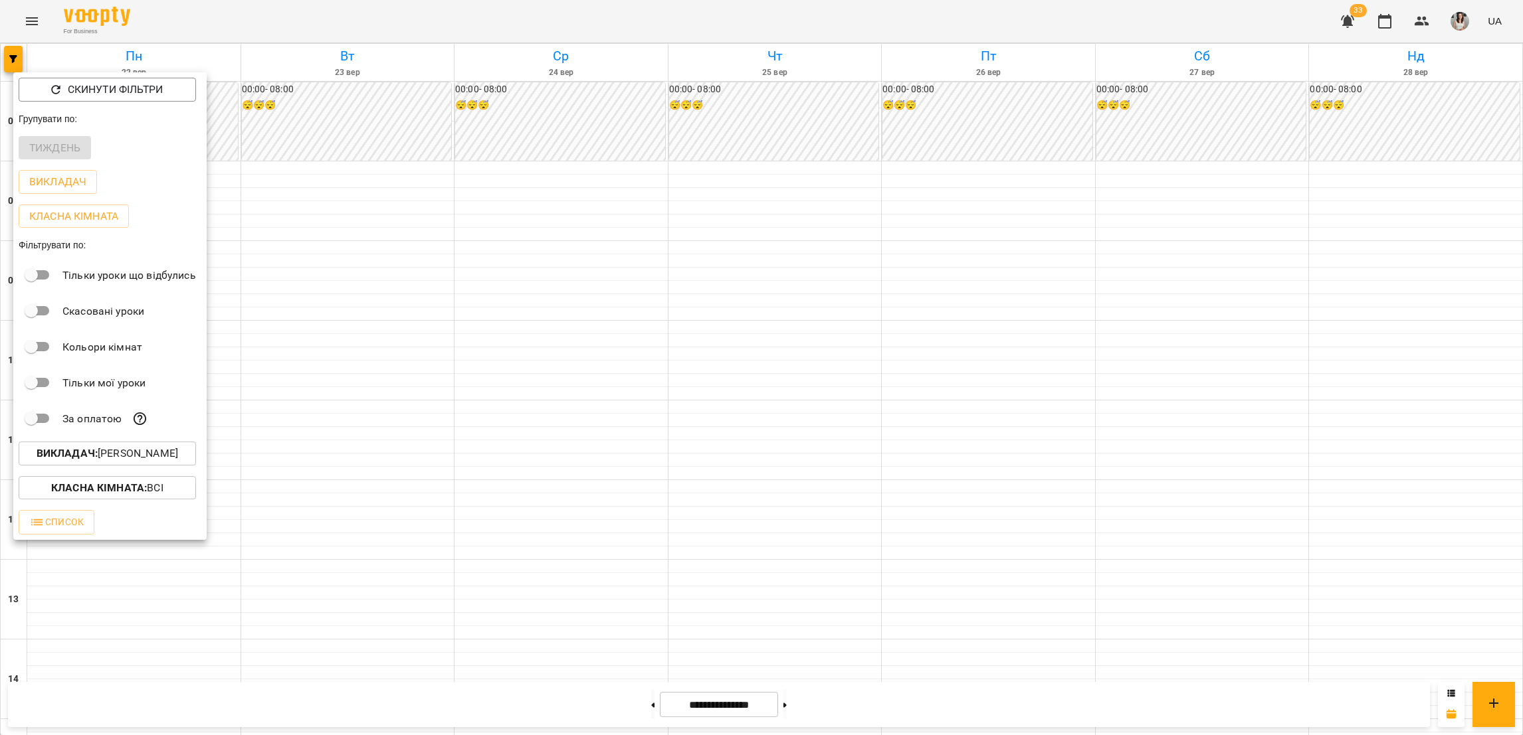
click at [25, 16] on div "Всі Test [PERSON_NAME] [PERSON_NAME] Ніколаєвських [PERSON_NAME]'я [PERSON_NAME…" at bounding box center [761, 367] width 1523 height 735
click at [33, 21] on div at bounding box center [761, 367] width 1523 height 735
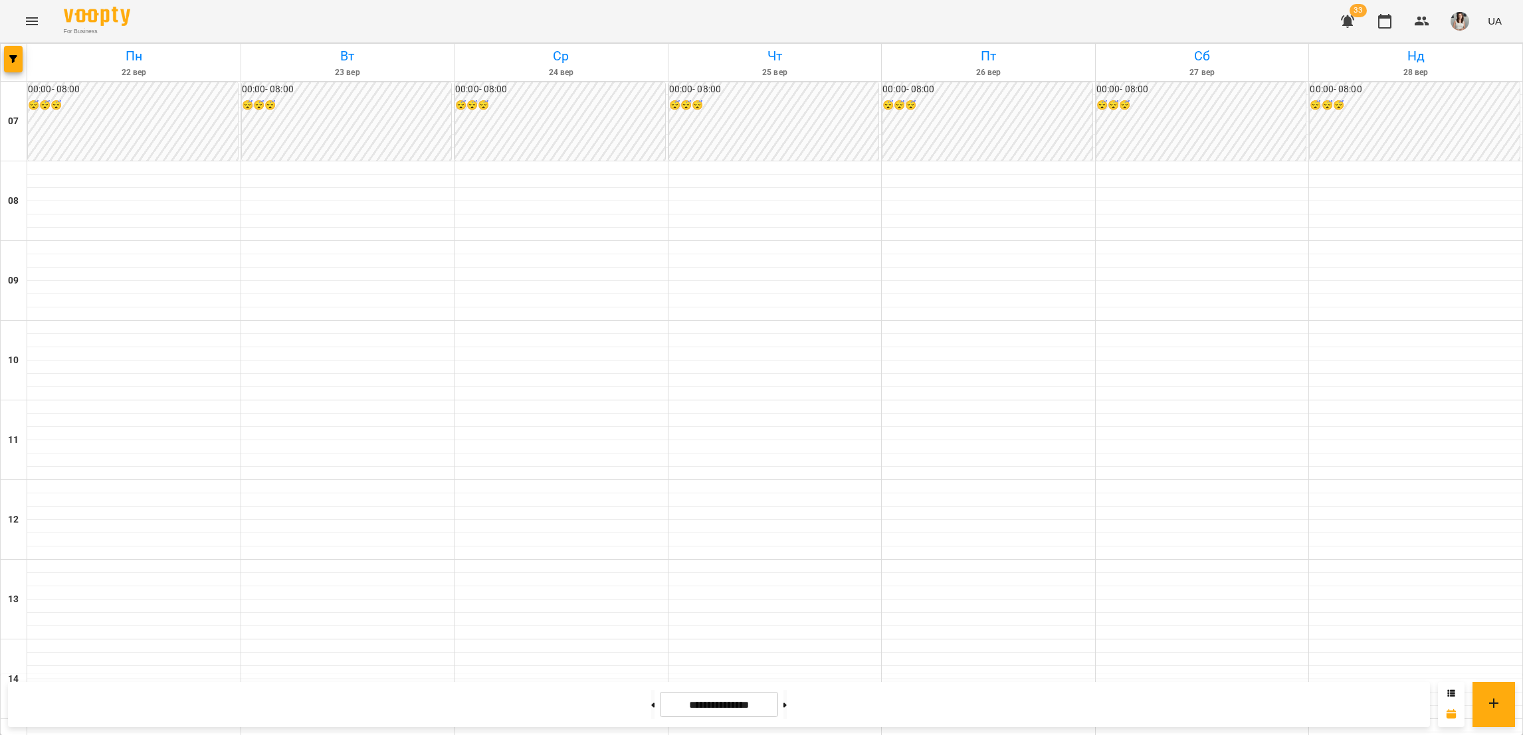
click at [33, 21] on icon "Menu" at bounding box center [32, 21] width 16 height 16
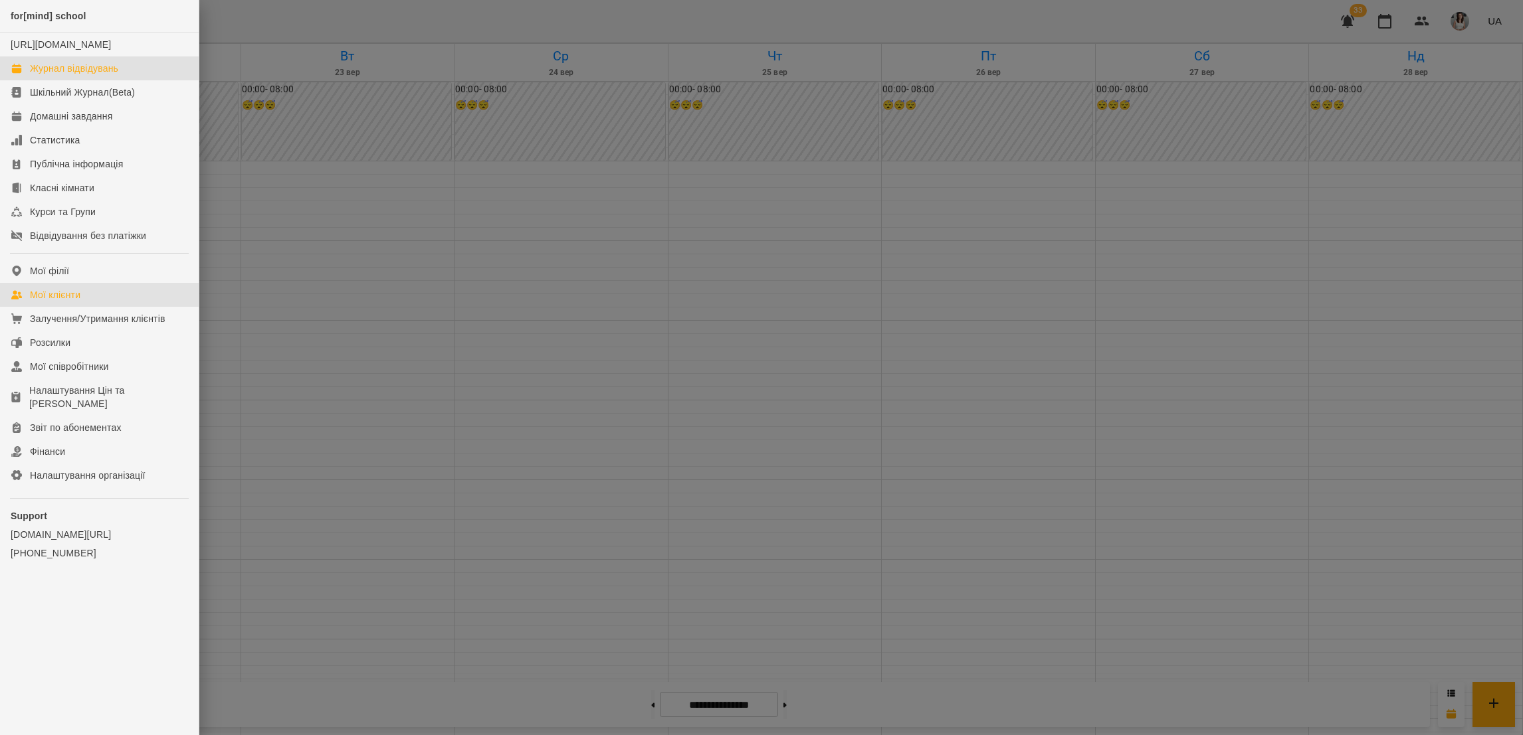
click at [102, 302] on link "Мої клієнти" at bounding box center [99, 295] width 199 height 24
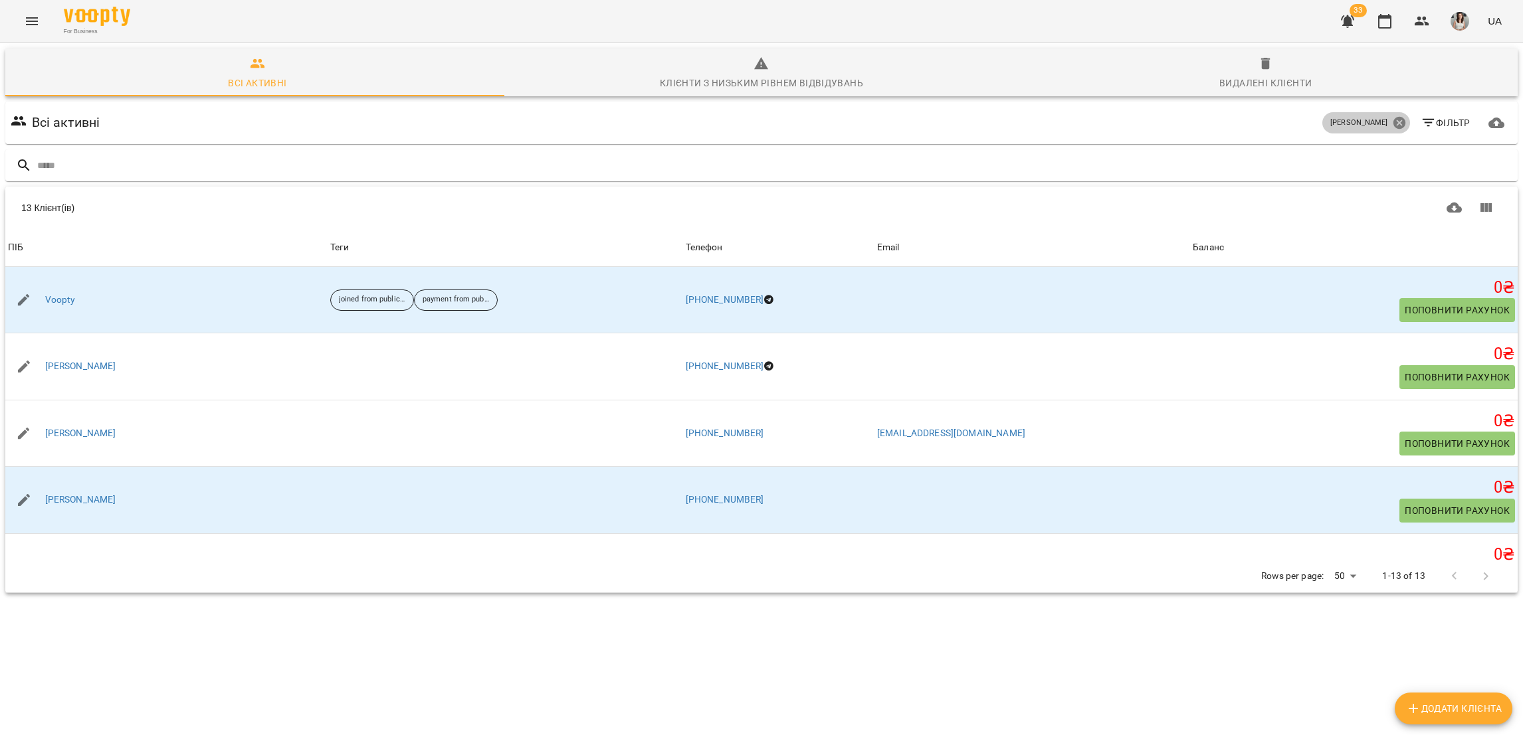
click at [1392, 117] on icon at bounding box center [1398, 123] width 12 height 12
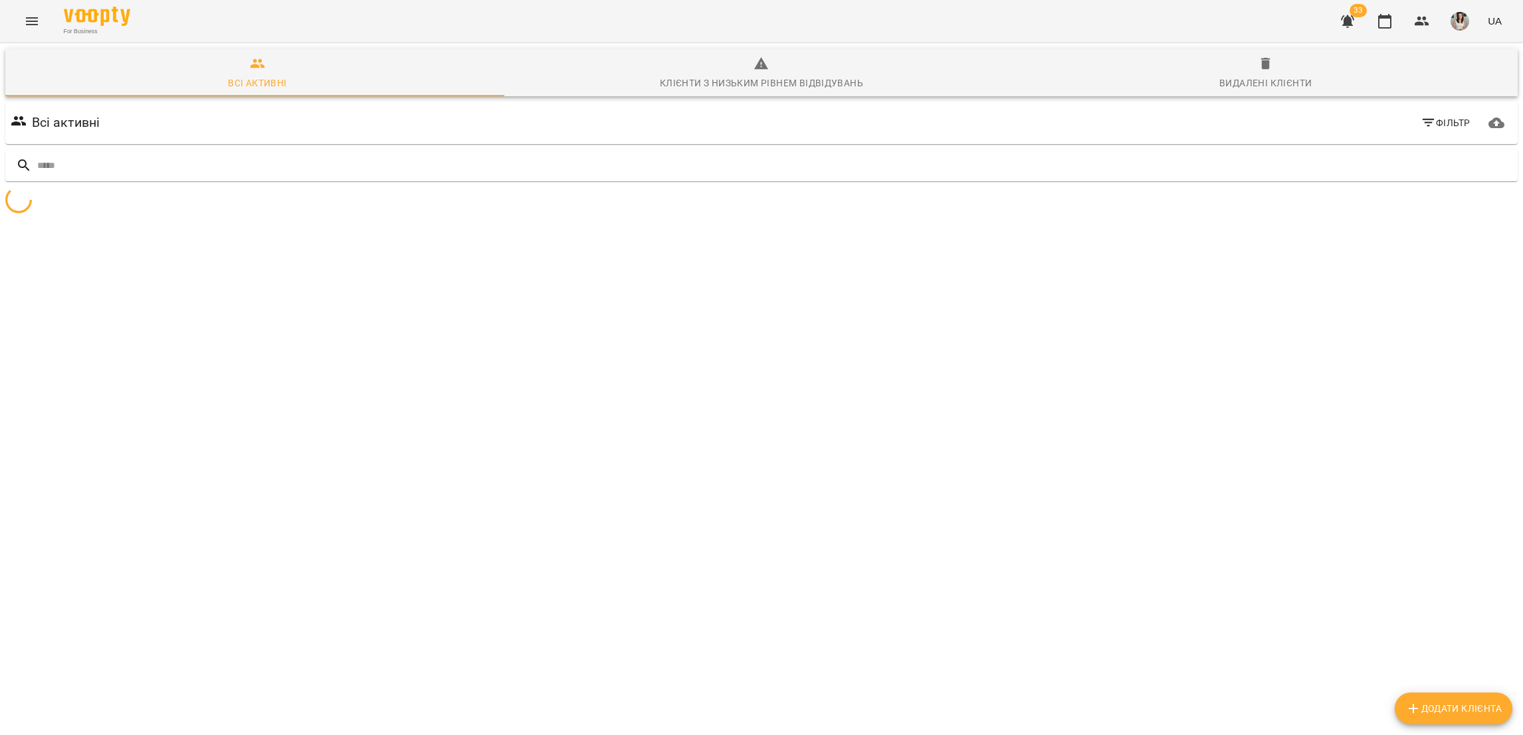
click at [1432, 121] on span "Фільтр" at bounding box center [1445, 123] width 50 height 16
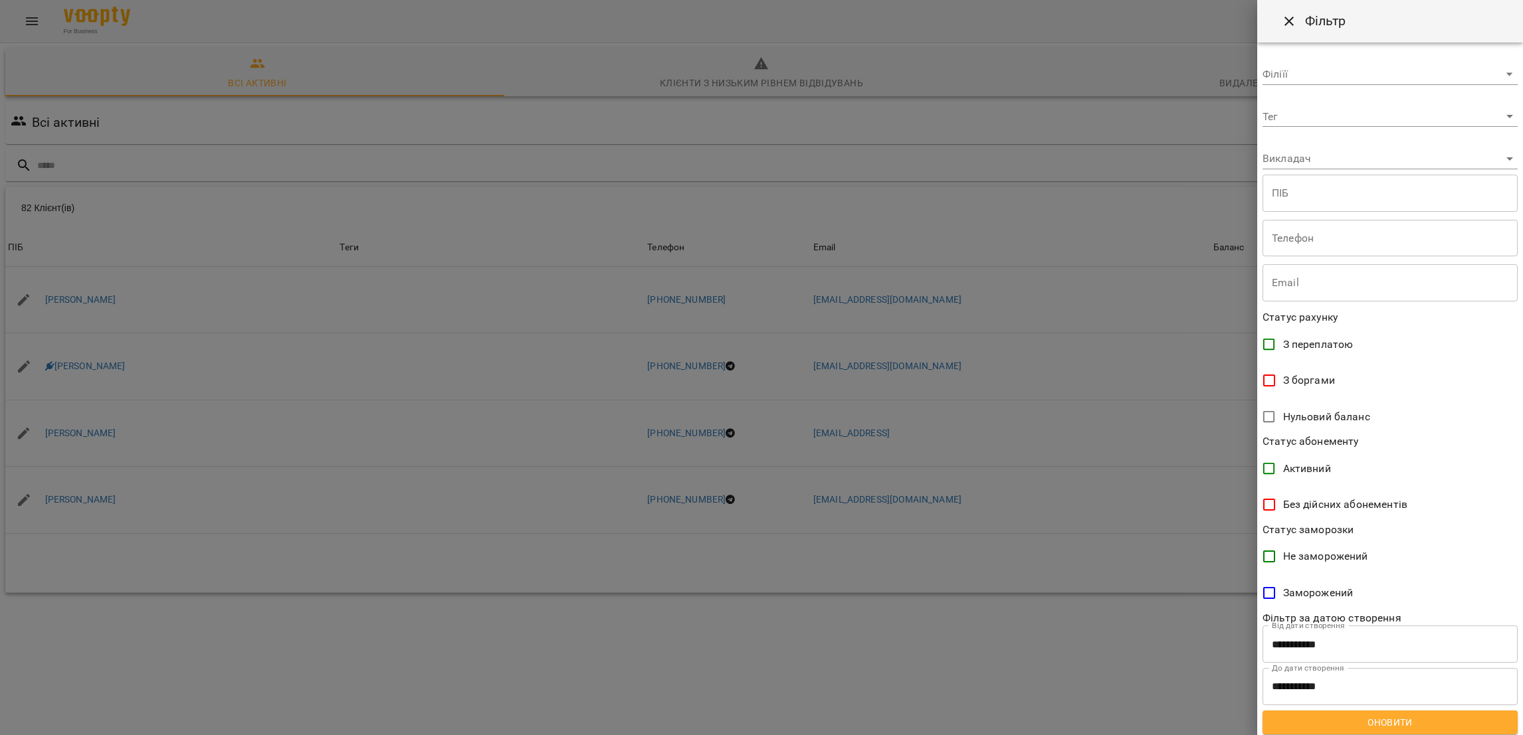
click at [1467, 126] on body "For Business 33 UA Всі активні Клієнти з низьким рівнем відвідувань Видалені кл…" at bounding box center [761, 346] width 1523 height 692
drag, startPoint x: 1283, startPoint y: 1, endPoint x: 1285, endPoint y: 9, distance: 8.4
click at [1284, 3] on div at bounding box center [761, 367] width 1523 height 735
click at [1289, 21] on icon "Close" at bounding box center [1288, 21] width 9 height 9
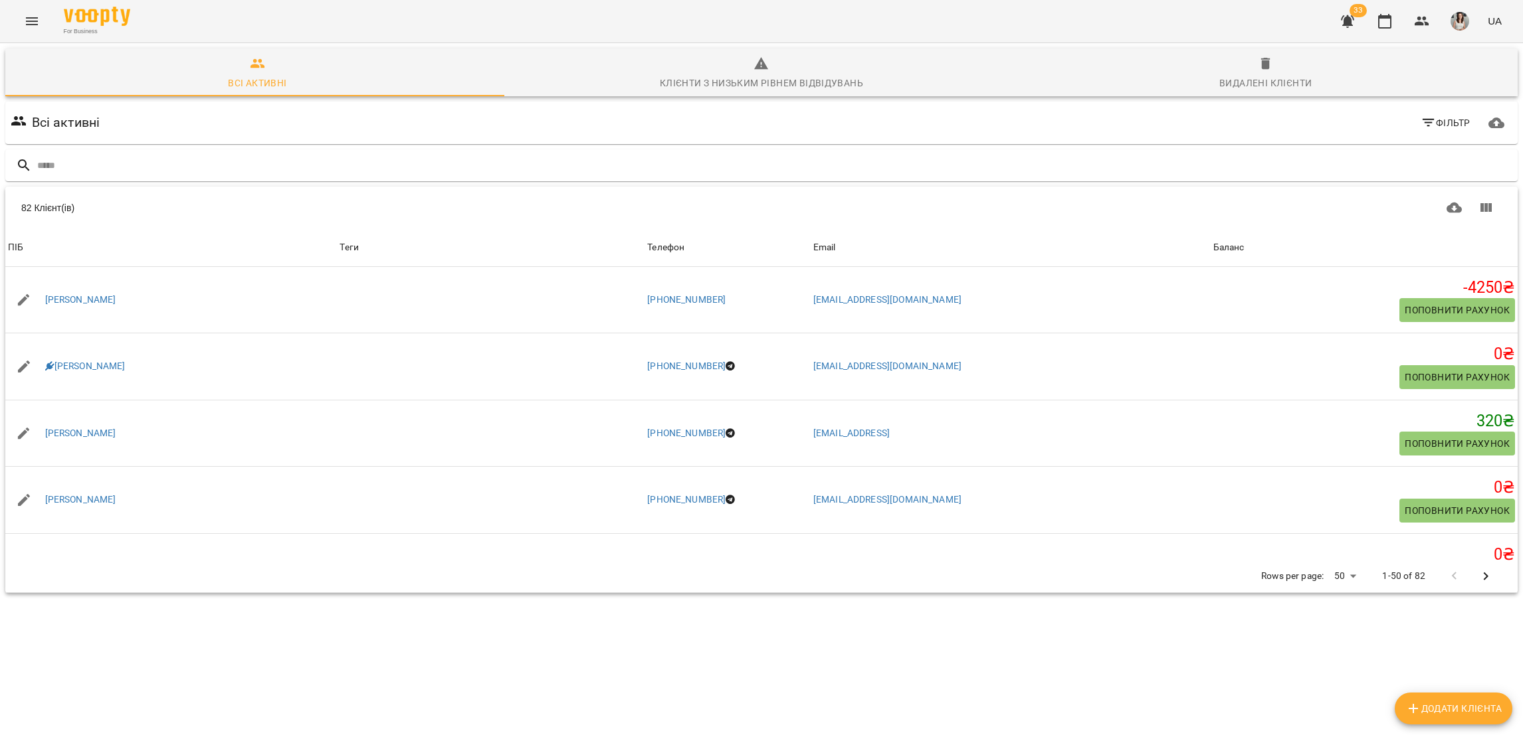
click at [35, 29] on button "Menu" at bounding box center [32, 21] width 32 height 32
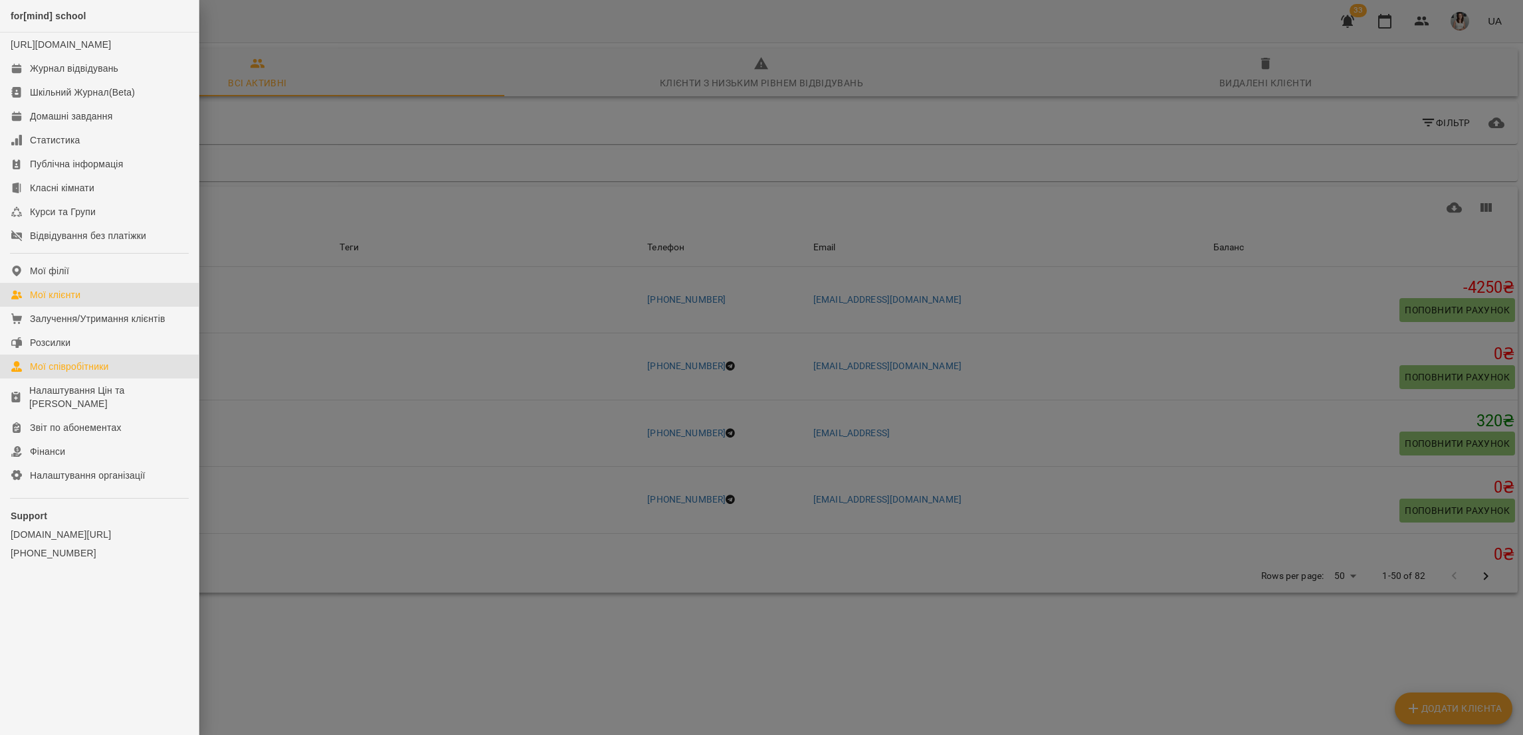
click at [92, 373] on div "Мої співробітники" at bounding box center [69, 366] width 79 height 13
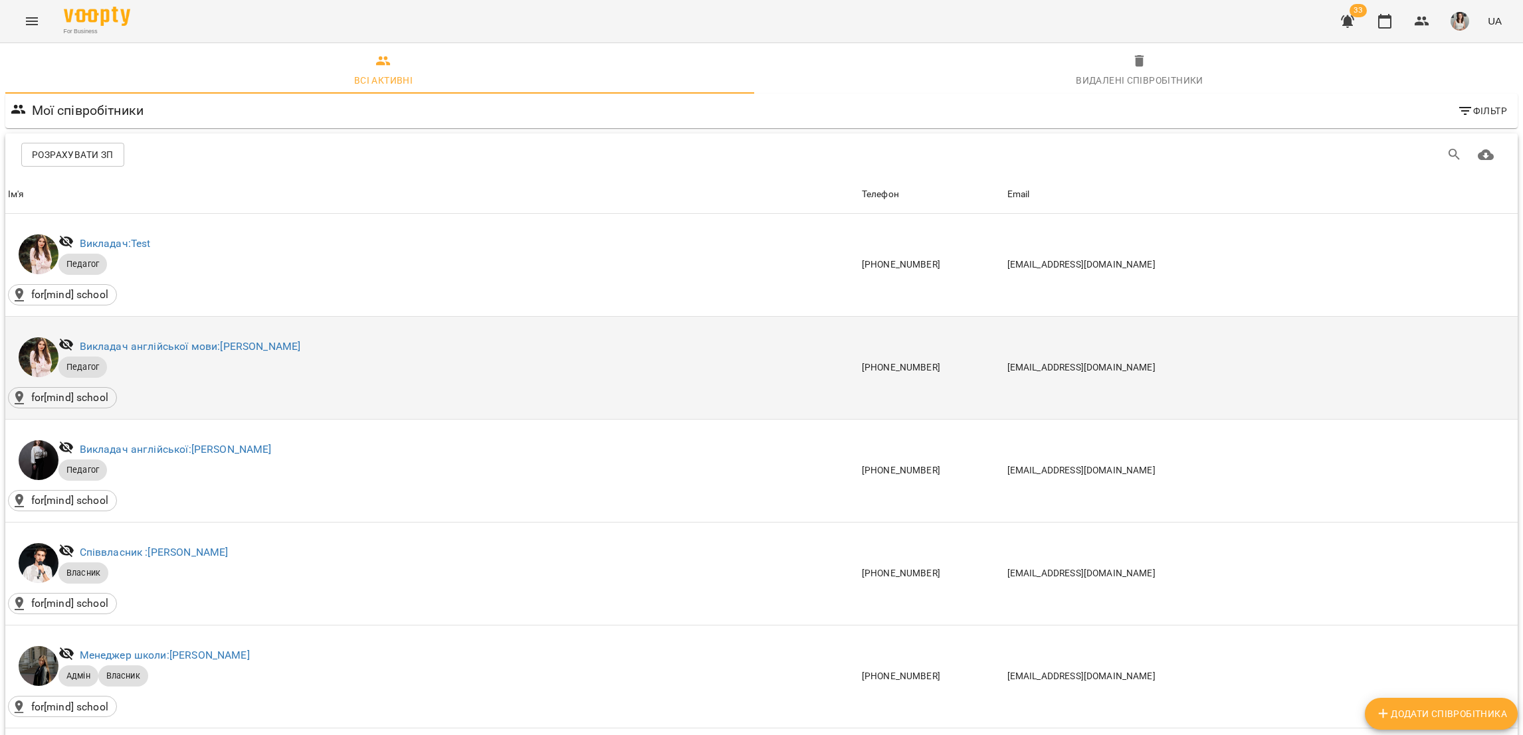
scroll to position [1338, 0]
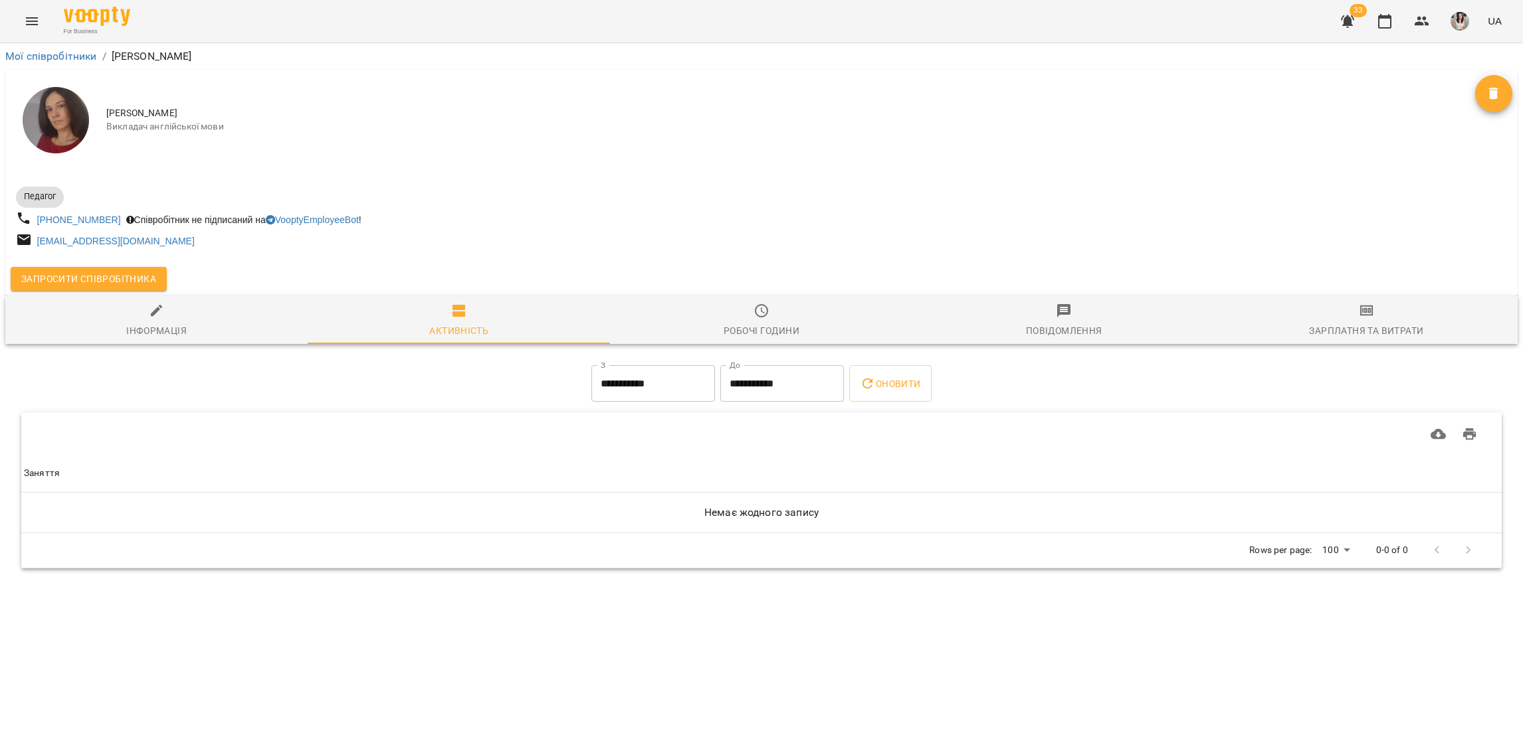
click at [206, 339] on span "Інформація" at bounding box center [156, 321] width 286 height 36
select select "**"
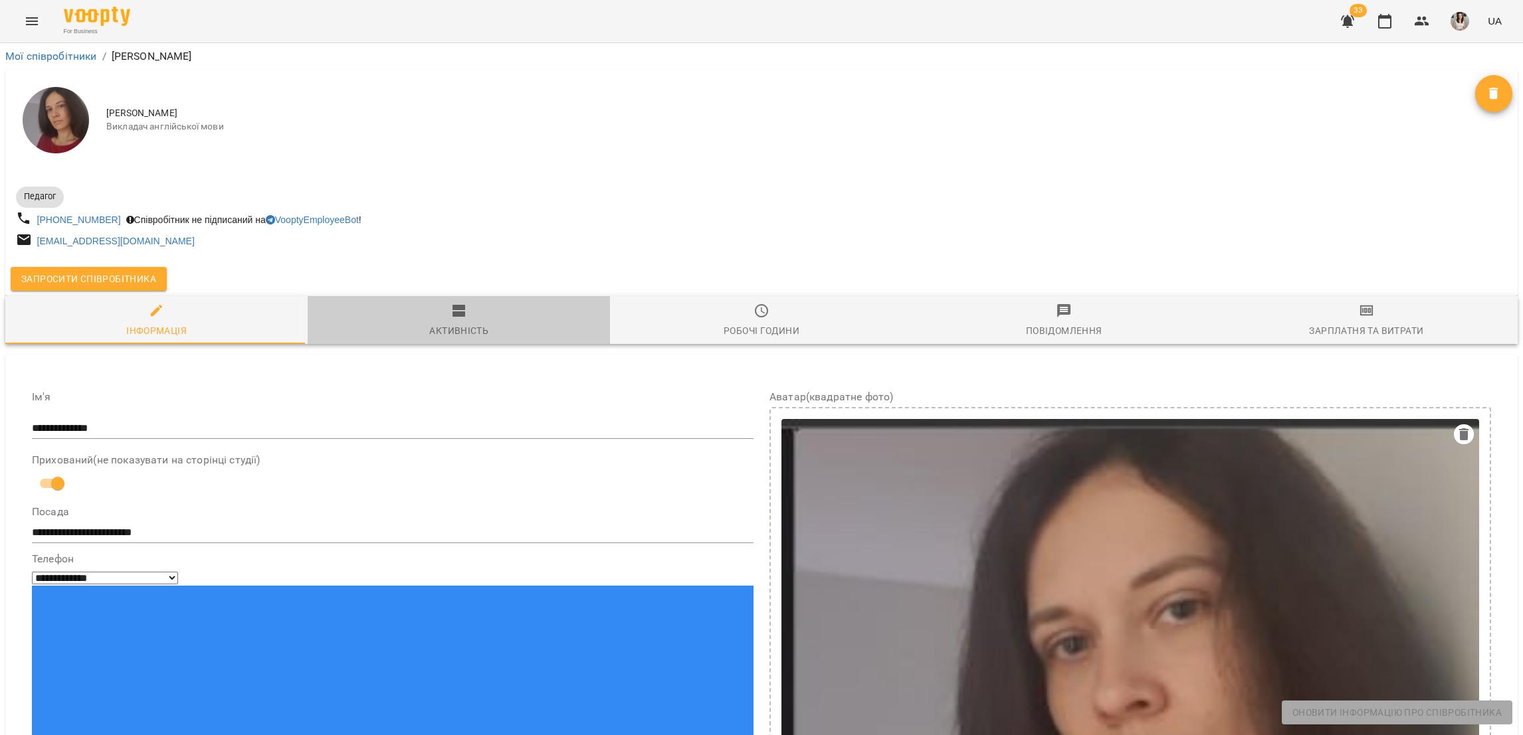
drag, startPoint x: 516, startPoint y: 330, endPoint x: 531, endPoint y: 347, distance: 23.1
click at [516, 328] on span "Активність" at bounding box center [459, 321] width 286 height 36
